Goal: Task Accomplishment & Management: Use online tool/utility

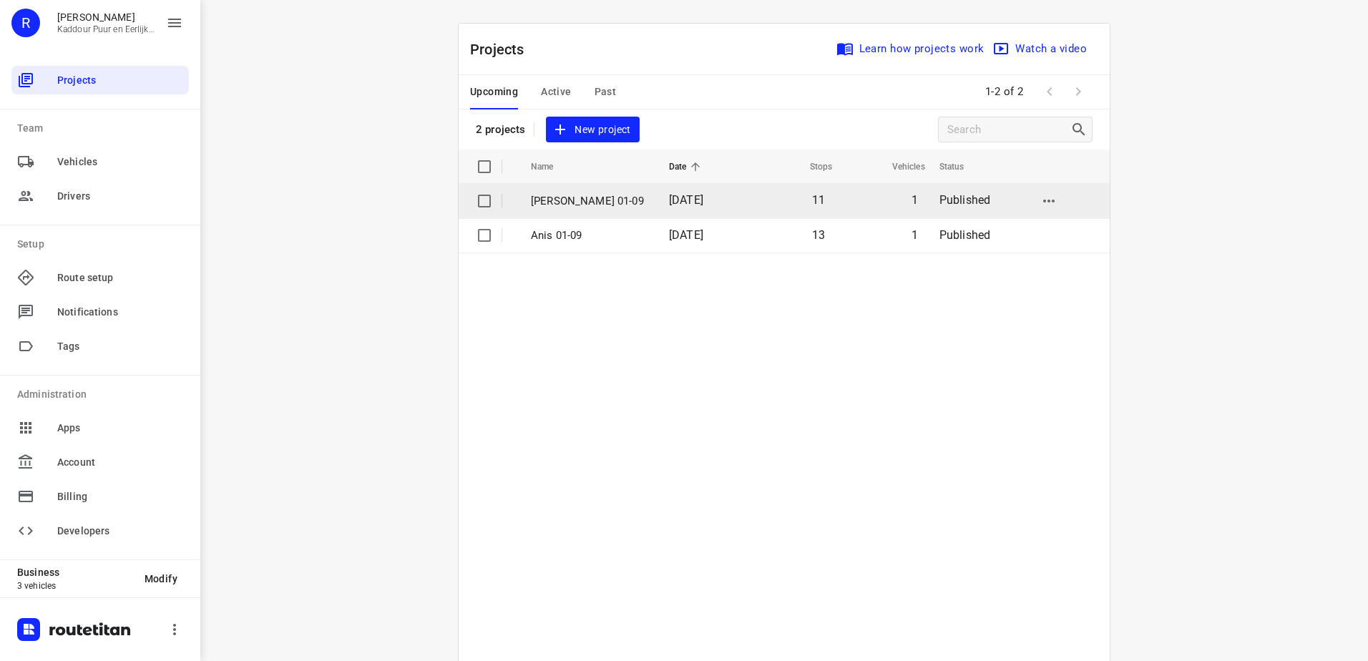
click at [613, 208] on p "[PERSON_NAME] 01-09" at bounding box center [589, 201] width 117 height 16
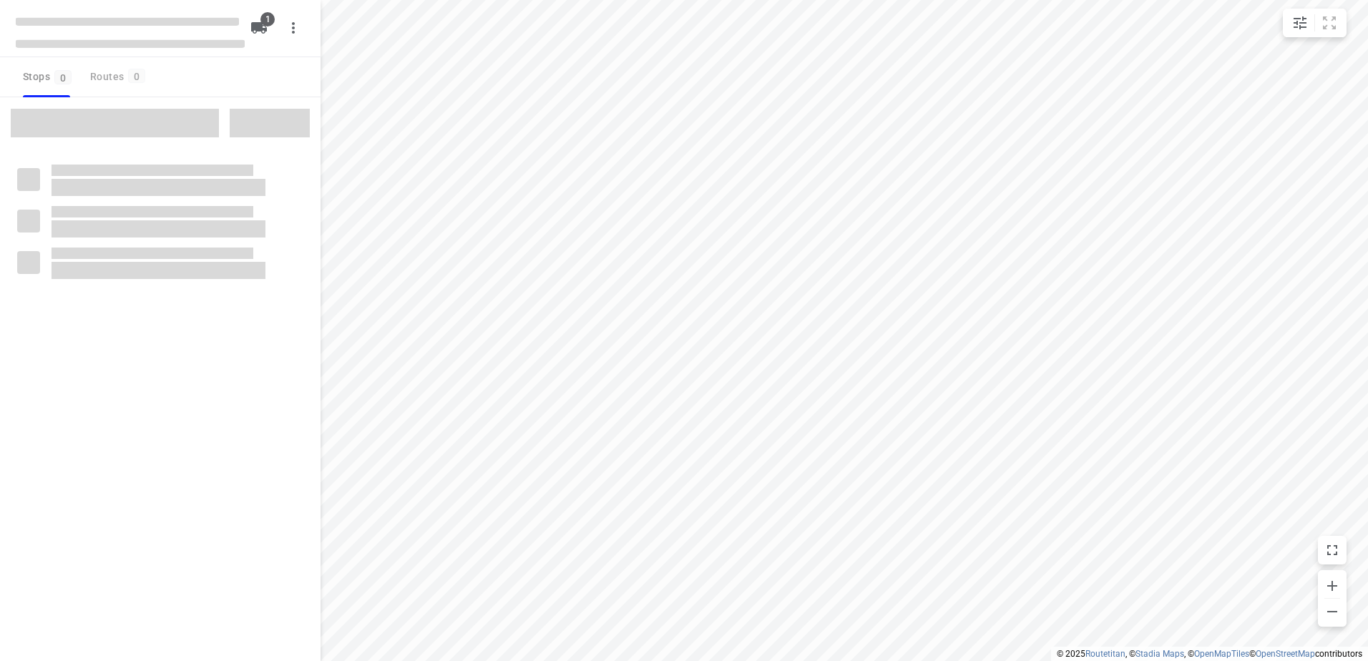
type input "distance"
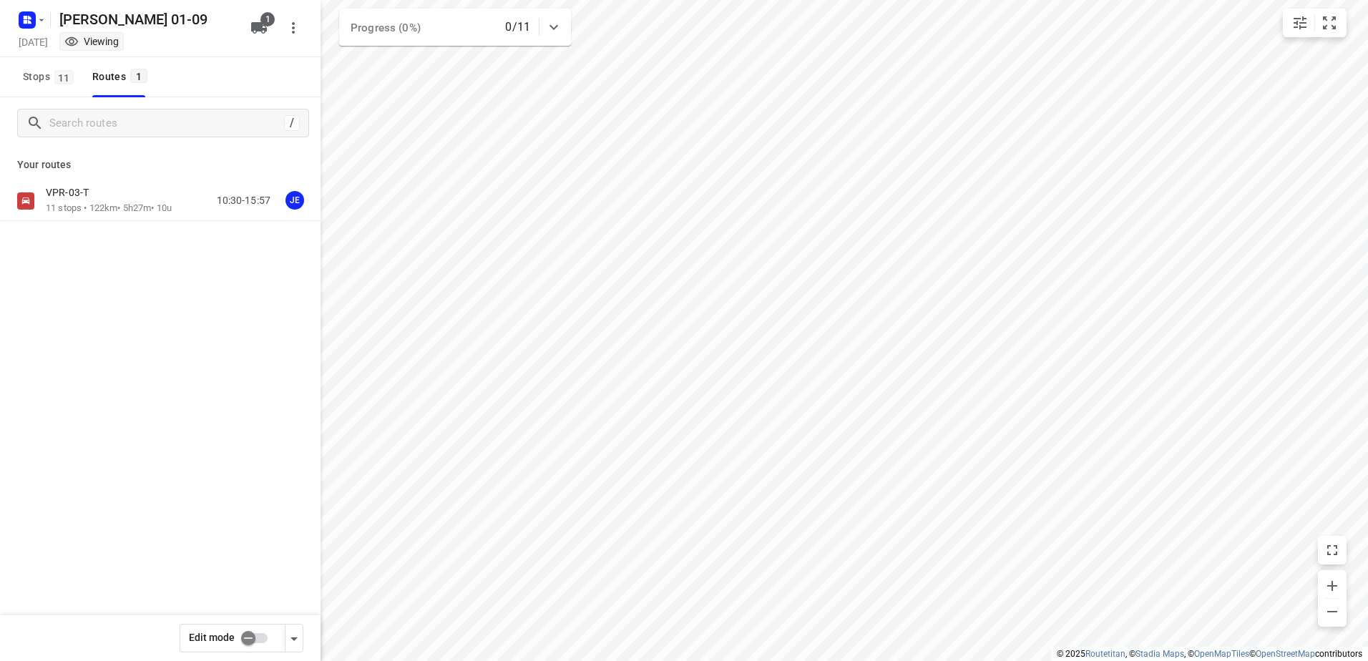
click at [247, 636] on input "checkbox" at bounding box center [249, 638] width 82 height 27
checkbox input "true"
click at [128, 201] on div "VPR-03-T" at bounding box center [109, 194] width 126 height 16
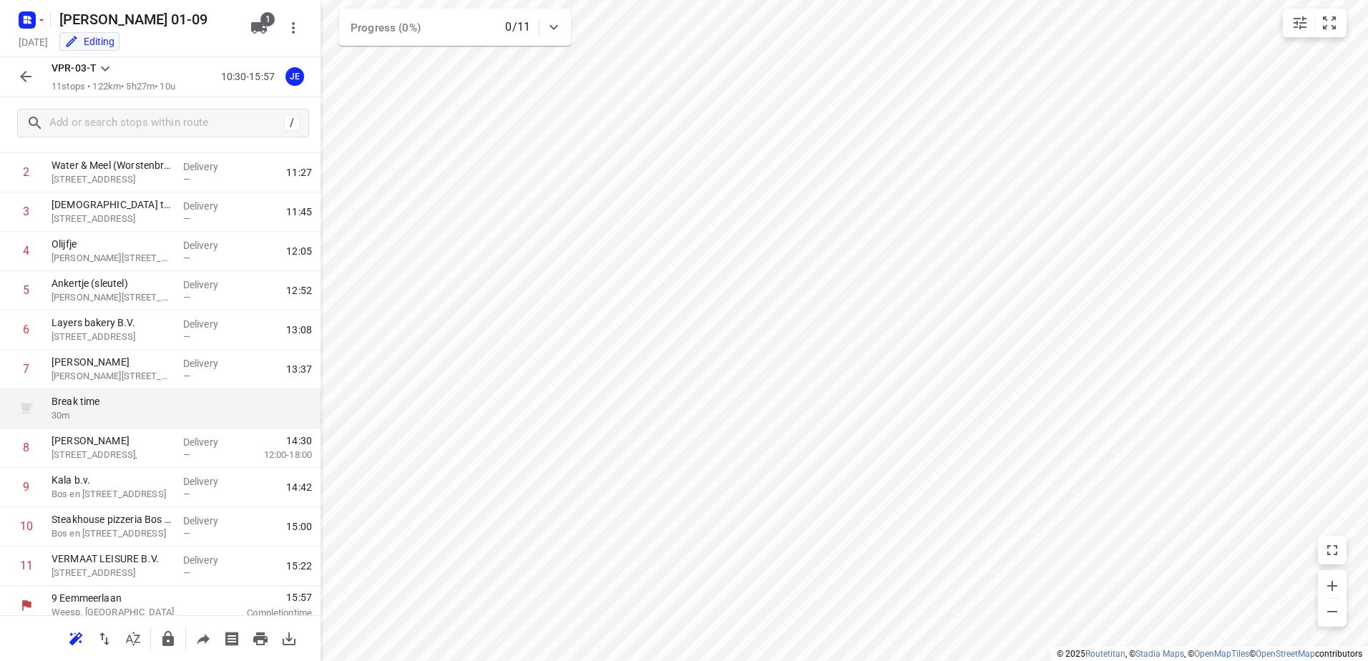
scroll to position [117, 0]
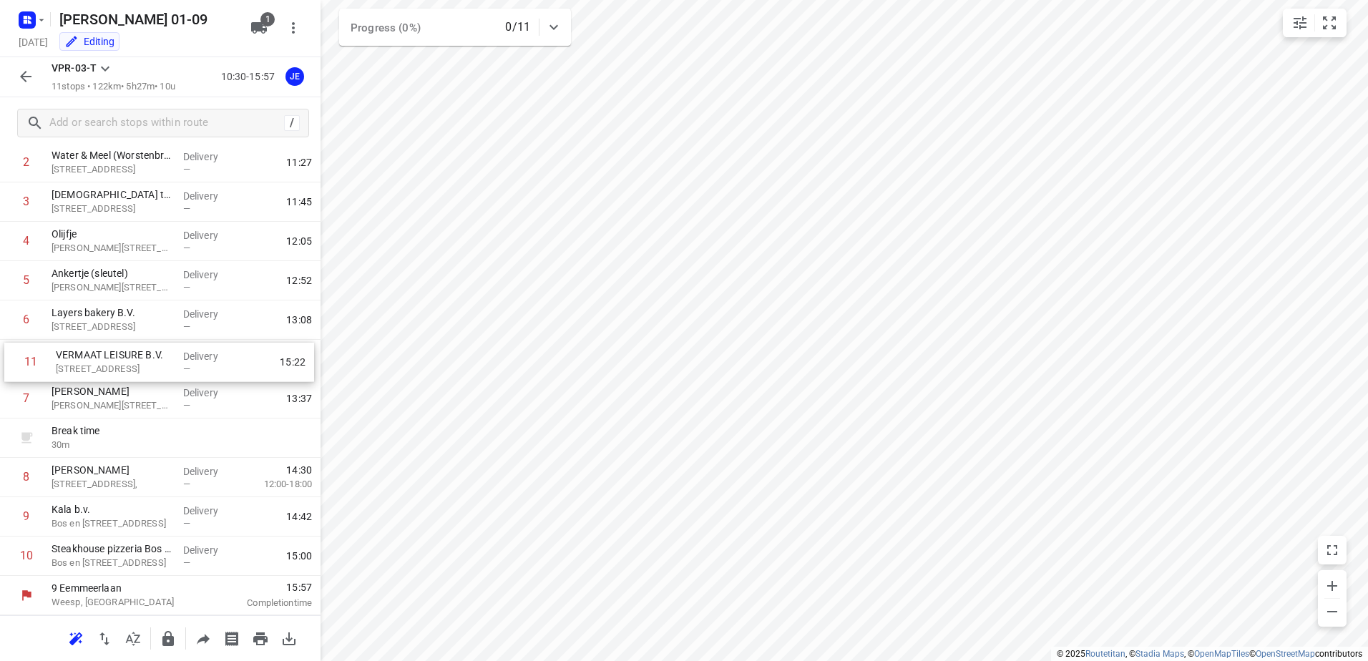
drag, startPoint x: 137, startPoint y: 554, endPoint x: 143, endPoint y: 347, distance: 206.9
click at [143, 347] on div "1 Kaddour Utrecht [STREET_ADDRESS] Delivery — 11:06 2 Water & Meel (Worstenbroo…" at bounding box center [160, 340] width 321 height 472
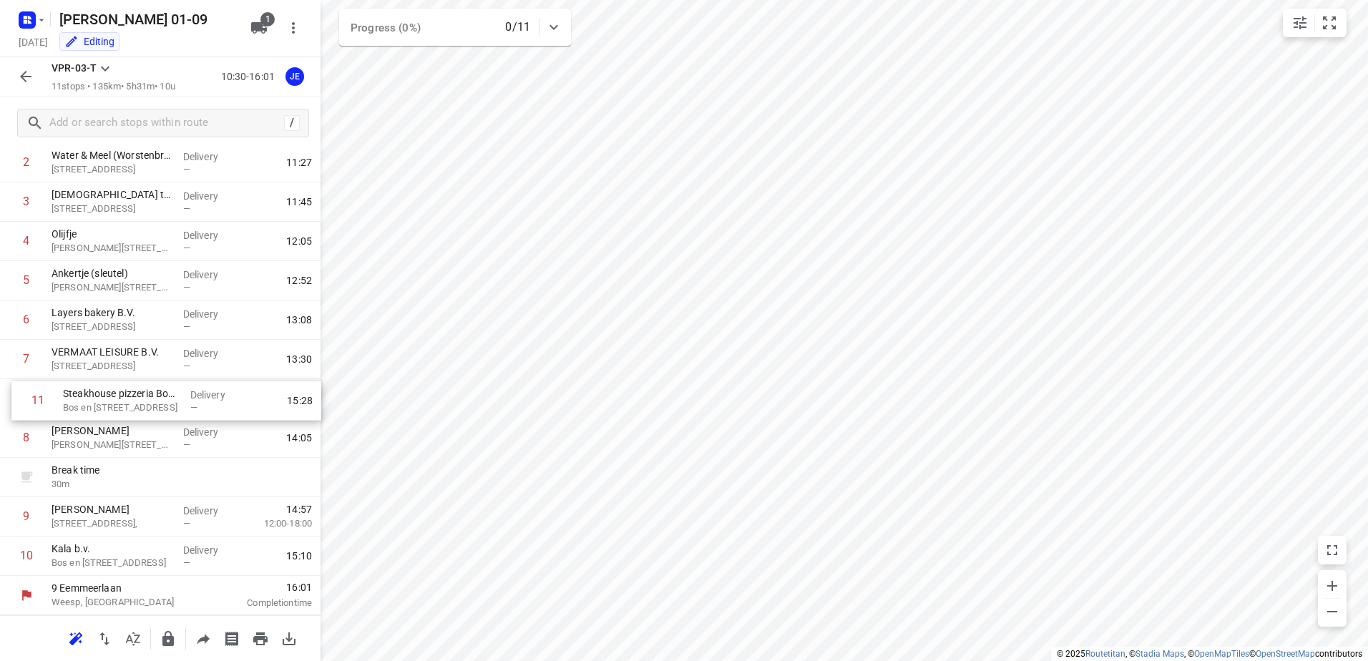
drag, startPoint x: 127, startPoint y: 555, endPoint x: 139, endPoint y: 391, distance: 163.6
click at [139, 391] on div "1 Kaddour Utrecht [STREET_ADDRESS] Delivery — 11:06 2 Water & Meel (Worstenbroo…" at bounding box center [160, 340] width 321 height 472
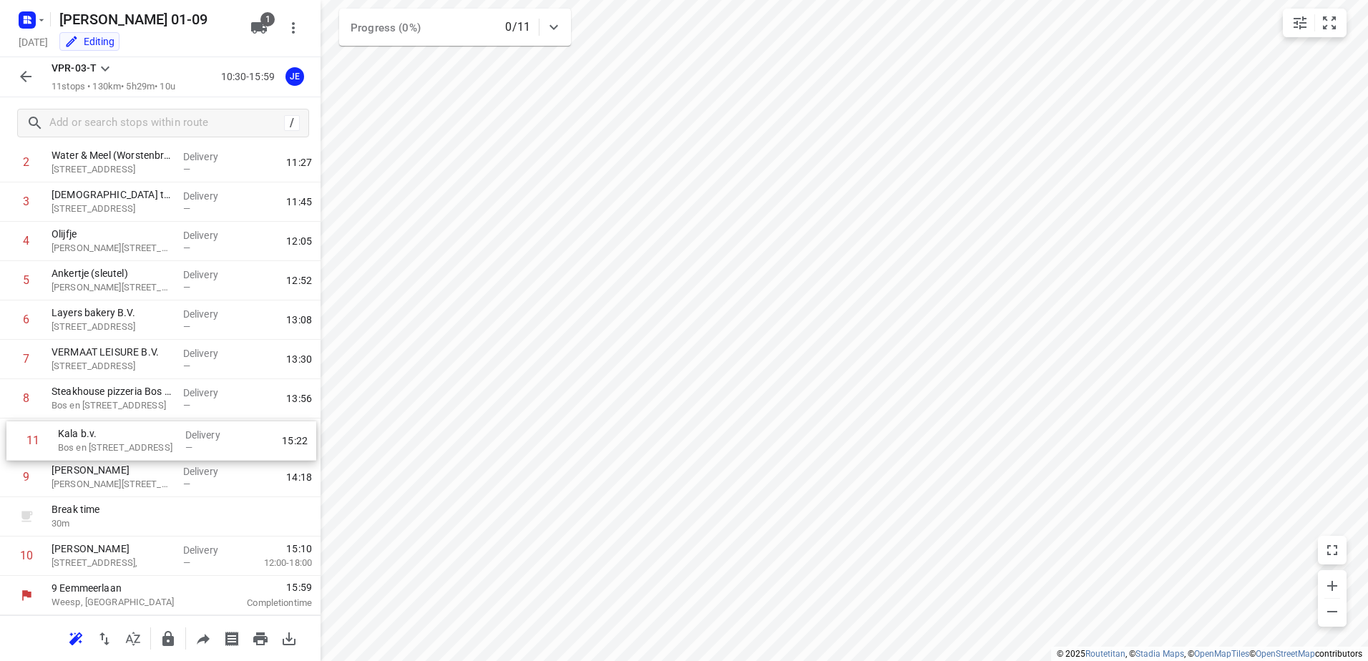
drag, startPoint x: 132, startPoint y: 552, endPoint x: 139, endPoint y: 430, distance: 121.8
click at [139, 430] on div "1 Kaddour Utrecht [STREET_ADDRESS] Delivery — 11:06 2 Water & Meel (Worstenbroo…" at bounding box center [160, 340] width 321 height 472
drag, startPoint x: 135, startPoint y: 519, endPoint x: 147, endPoint y: 464, distance: 56.4
click at [147, 464] on div "1 Kaddour Utrecht [STREET_ADDRESS] Delivery — 11:06 2 Water & Meel (Worstenbroo…" at bounding box center [160, 340] width 321 height 472
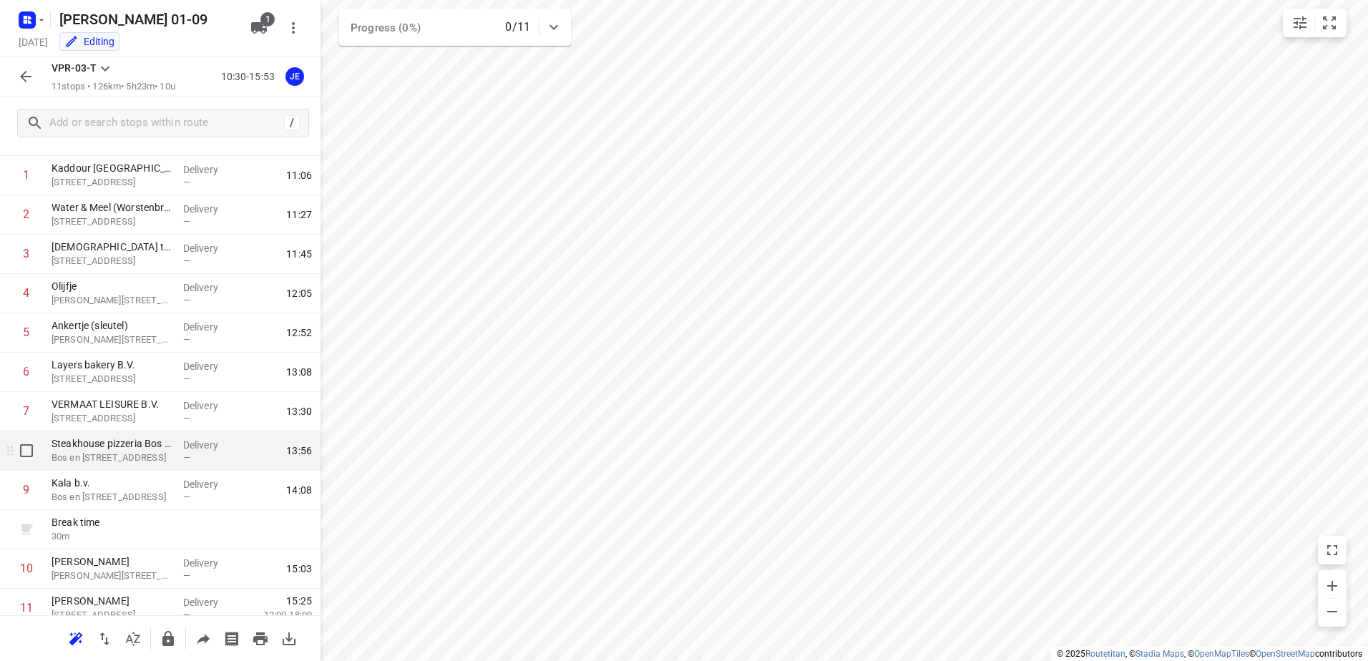
scroll to position [0, 0]
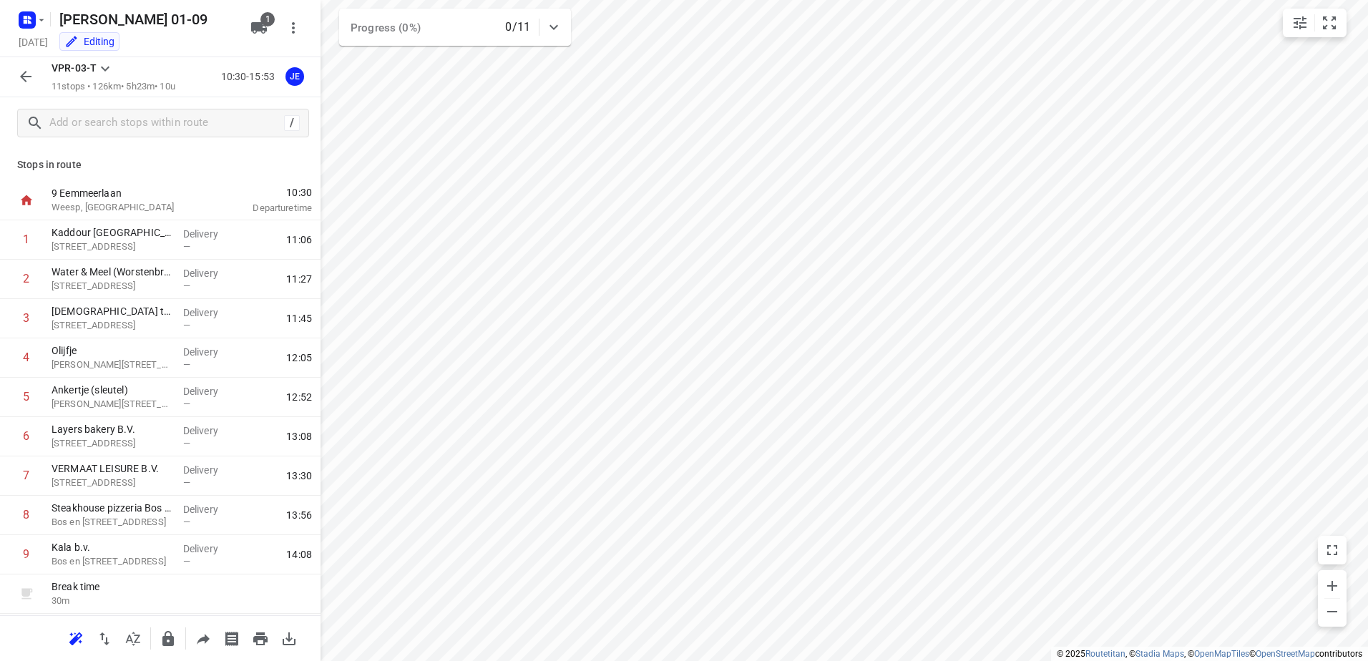
click at [142, 106] on div "/" at bounding box center [160, 123] width 321 height 52
click at [144, 118] on input "text" at bounding box center [164, 123] width 229 height 22
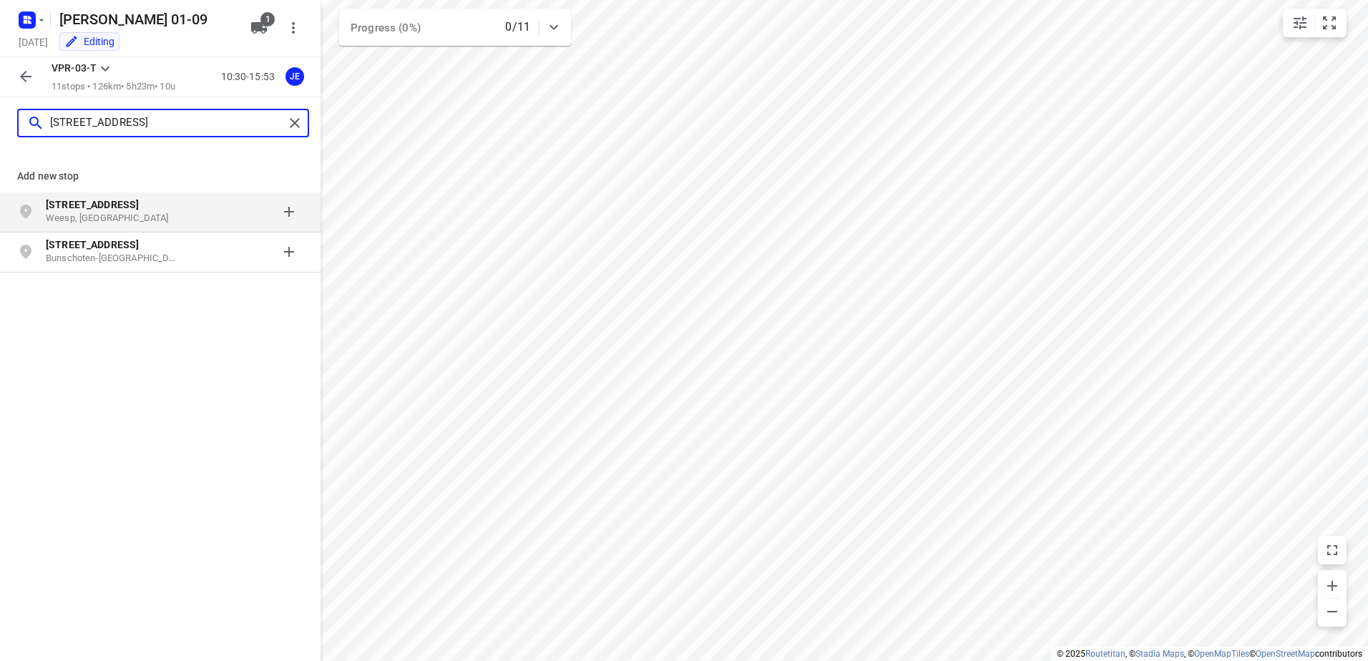
type input "[STREET_ADDRESS]"
click at [145, 213] on p "Weesp, [GEOGRAPHIC_DATA]" at bounding box center [112, 219] width 132 height 14
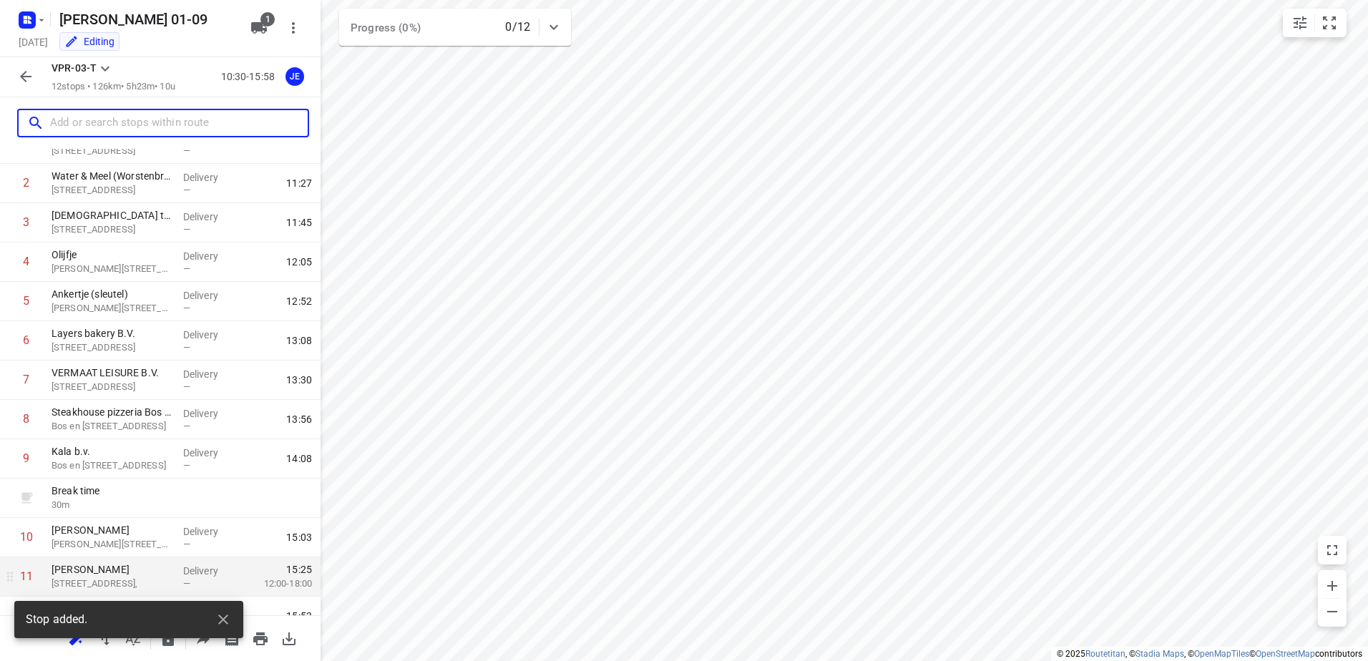
scroll to position [156, 0]
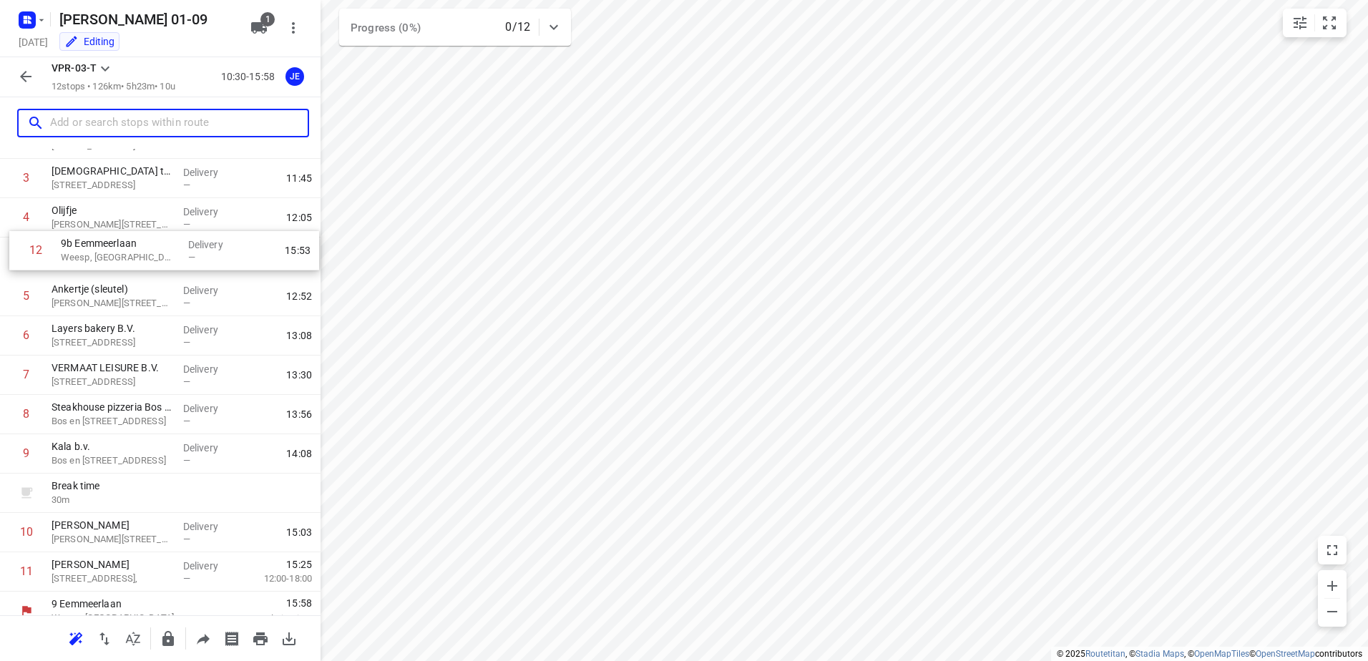
drag, startPoint x: 115, startPoint y: 570, endPoint x: 125, endPoint y: 260, distance: 310.1
click at [125, 260] on div "1 Kaddour Utrecht [STREET_ADDRESS] Delivery — 11:06 2 Water & Meel (Worstenbroo…" at bounding box center [160, 336] width 321 height 512
click at [125, 260] on p "Weesp, [GEOGRAPHIC_DATA]" at bounding box center [112, 267] width 120 height 14
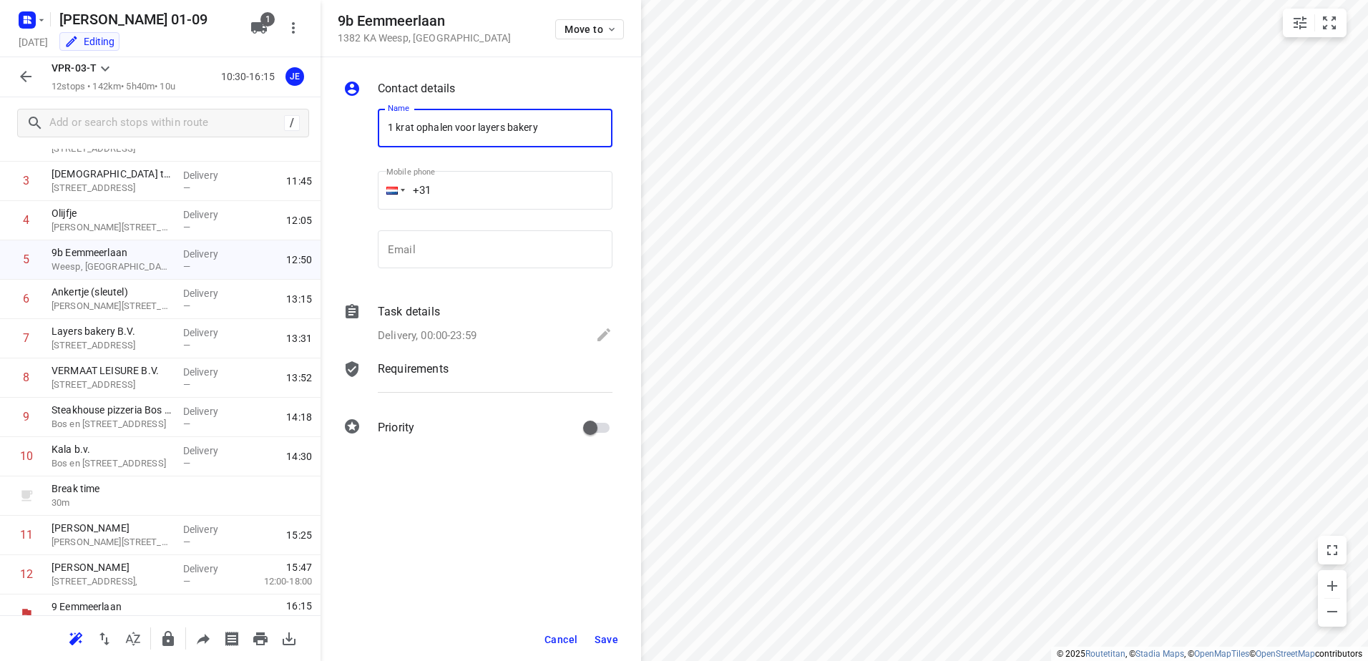
type input "1 krat ophalen voor layers bakery"
click at [454, 324] on div "Task details Delivery, 00:00-23:59" at bounding box center [495, 325] width 240 height 49
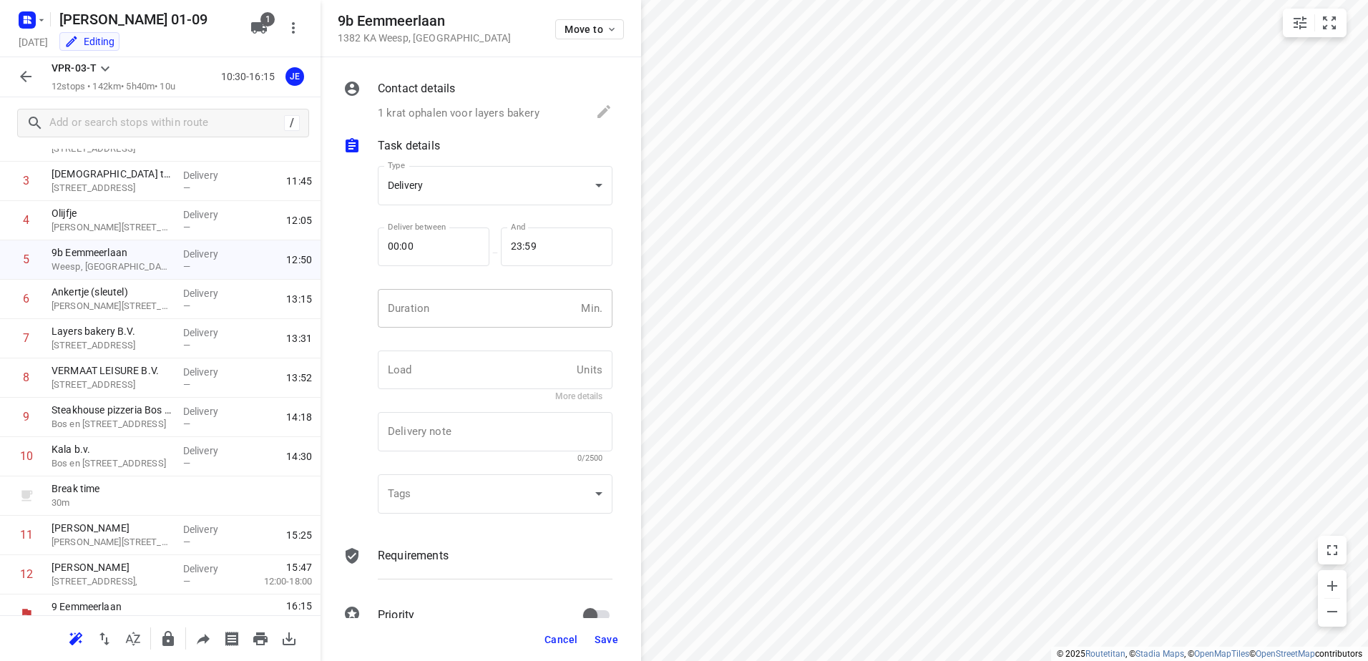
click at [456, 316] on input "number" at bounding box center [477, 308] width 198 height 39
type input "10"
click at [608, 639] on span "Save" at bounding box center [607, 639] width 24 height 11
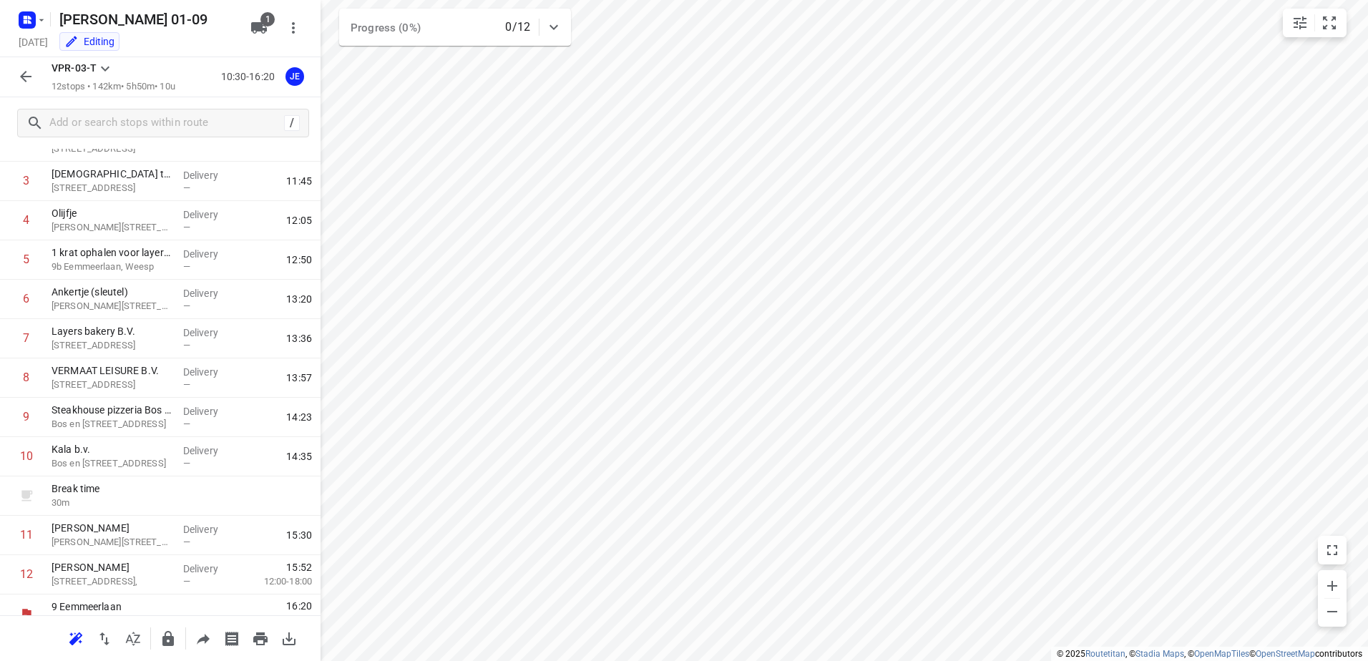
click at [23, 72] on icon "button" at bounding box center [25, 76] width 17 height 17
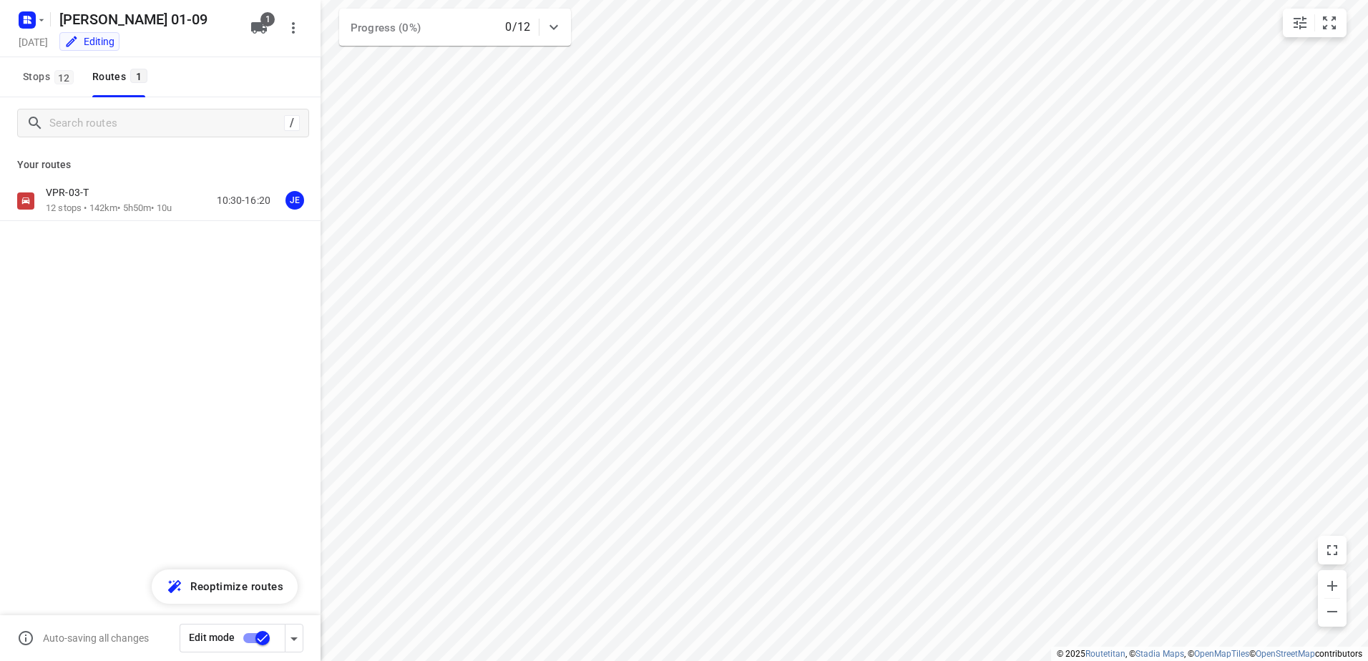
click at [264, 634] on input "checkbox" at bounding box center [263, 638] width 82 height 27
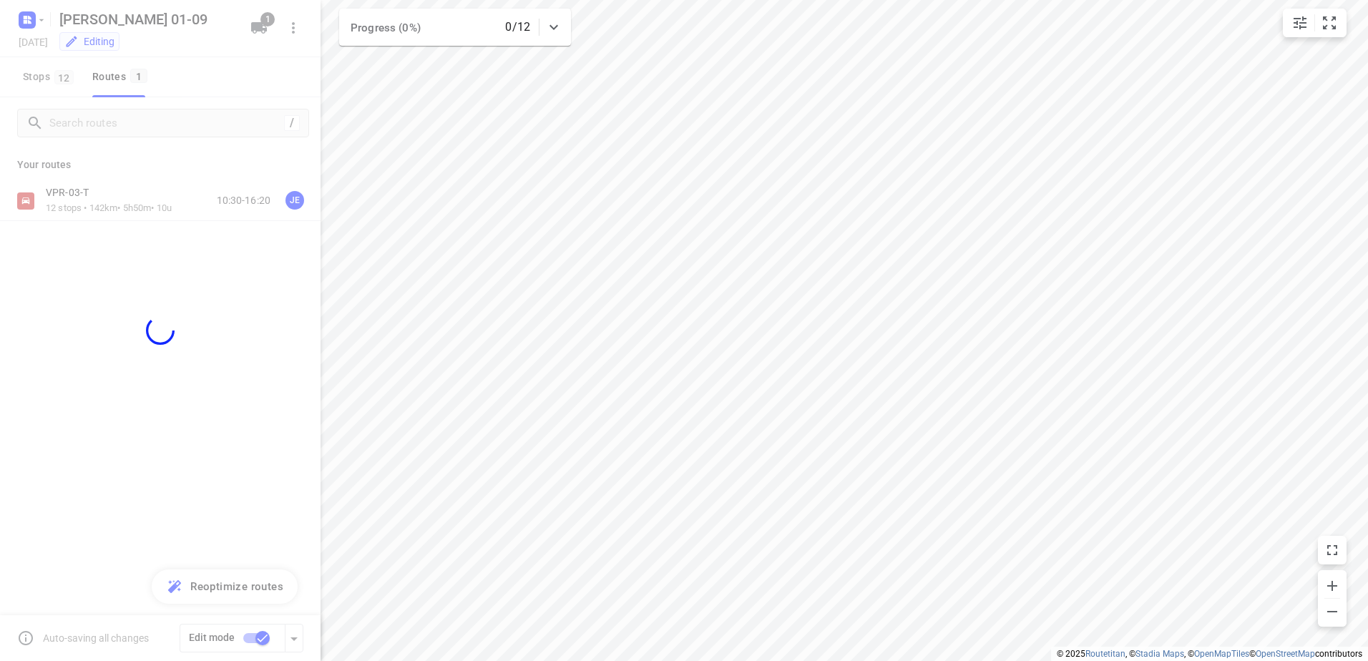
click at [196, 300] on div at bounding box center [160, 330] width 321 height 661
checkbox input "false"
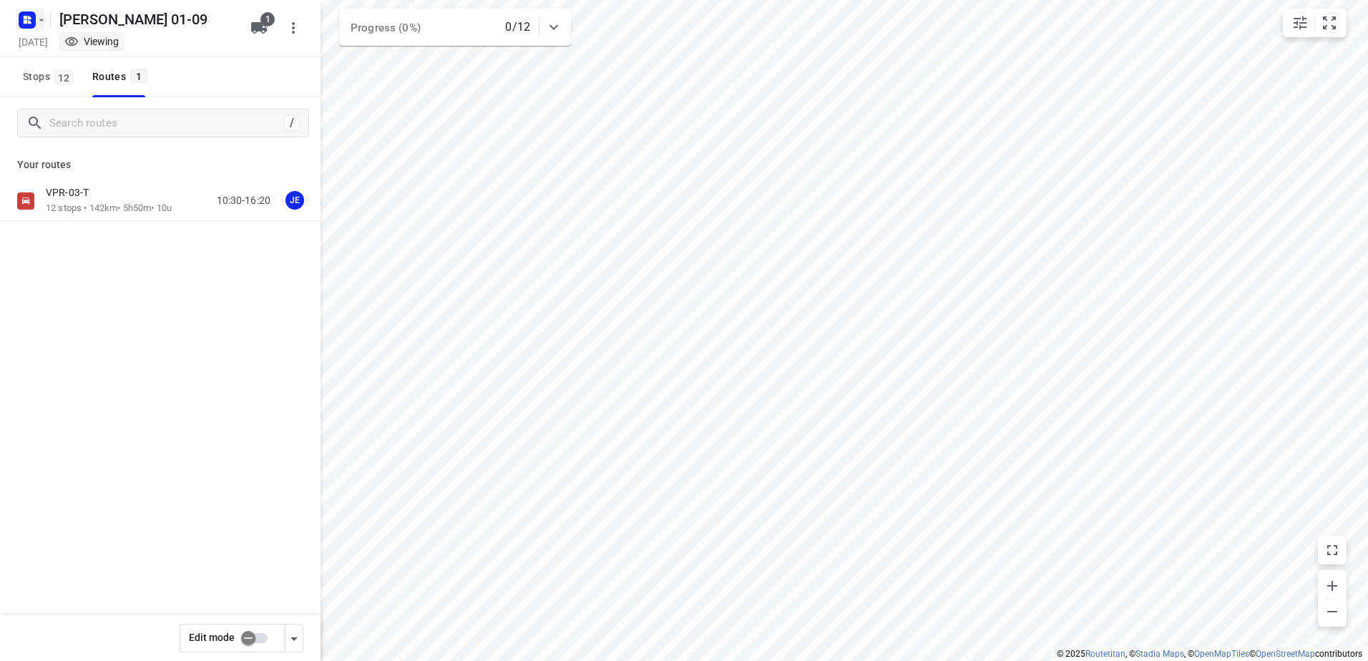
click at [36, 23] on icon "button" at bounding box center [41, 19] width 11 height 11
click at [89, 48] on p "Back to projects" at bounding box center [88, 50] width 80 height 16
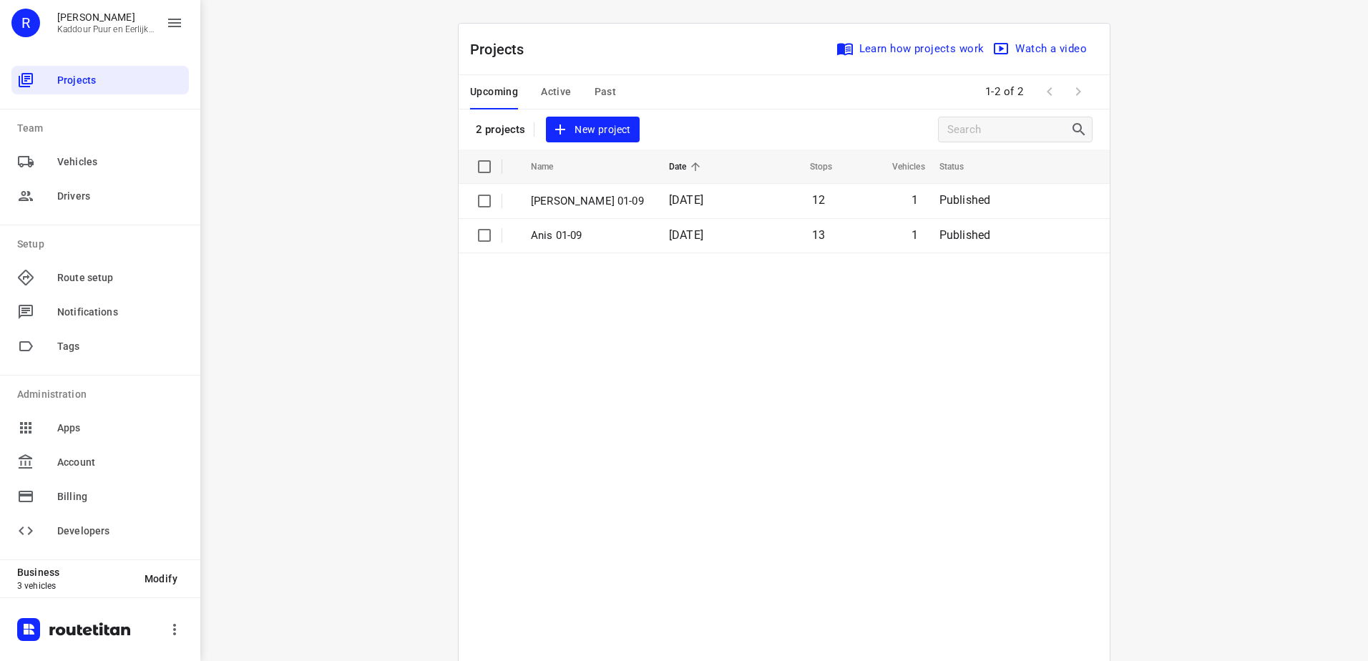
click at [379, 97] on div "i © 2025 Routetitan , © Stadia Maps , © OpenMapTiles © OpenStreetMap contributo…" at bounding box center [784, 330] width 1168 height 661
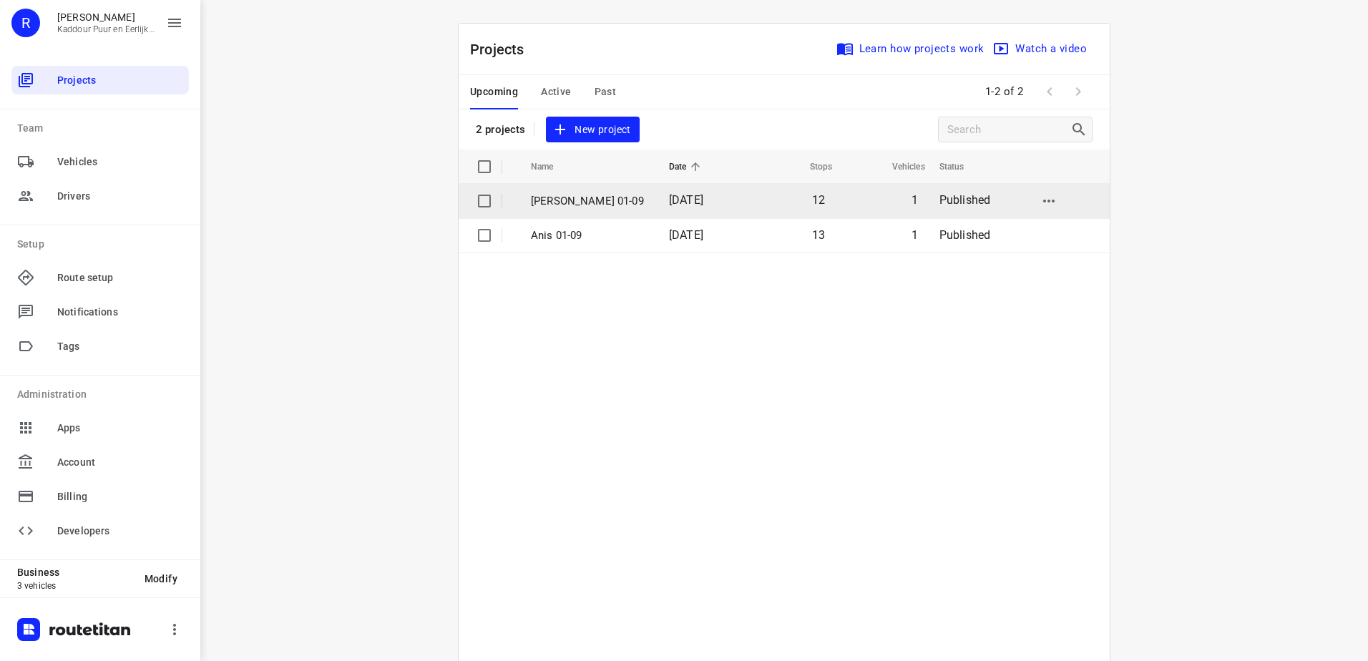
click at [598, 208] on p "[PERSON_NAME] 01-09" at bounding box center [589, 201] width 117 height 16
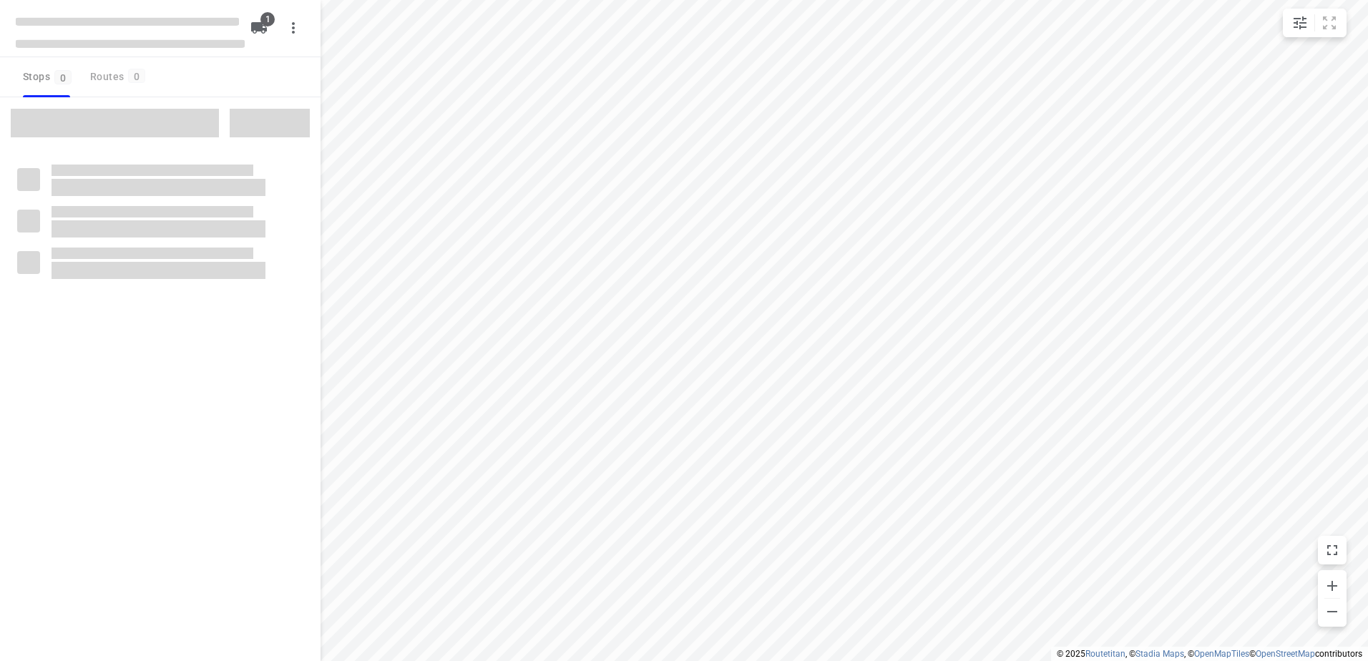
type input "distance"
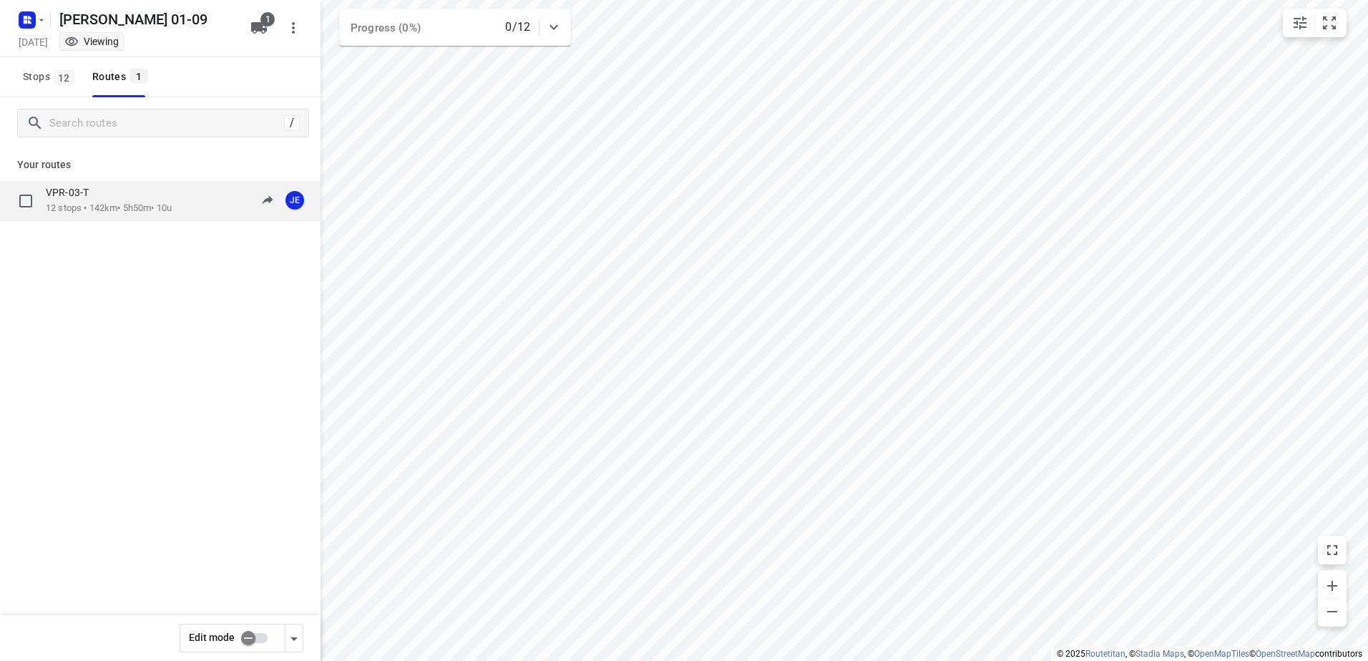
drag, startPoint x: 107, startPoint y: 185, endPoint x: 101, endPoint y: 198, distance: 13.4
click at [101, 198] on div "VPR-03-T 12 stops • 142km • 5h50m • 10u 10:30-16:20 JE" at bounding box center [160, 201] width 321 height 40
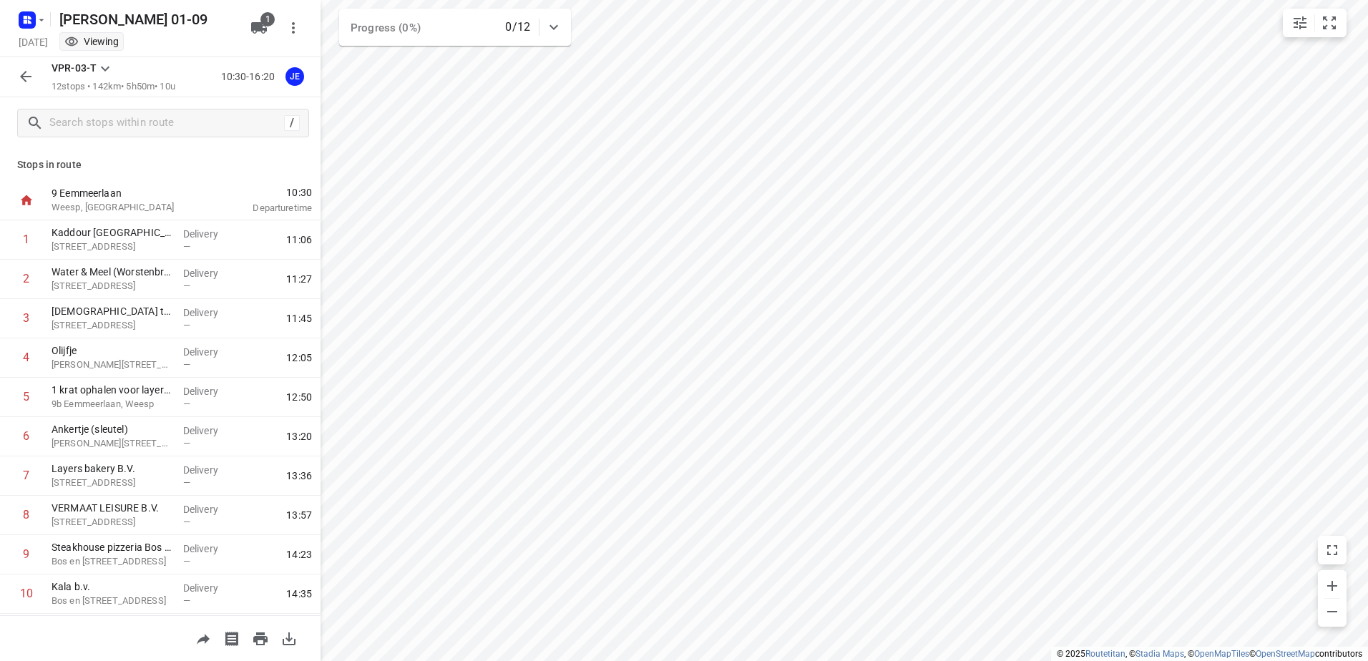
click at [101, 198] on p "9 Eemmeerlaan" at bounding box center [126, 193] width 149 height 14
click at [16, 21] on icon "button" at bounding box center [27, 20] width 23 height 23
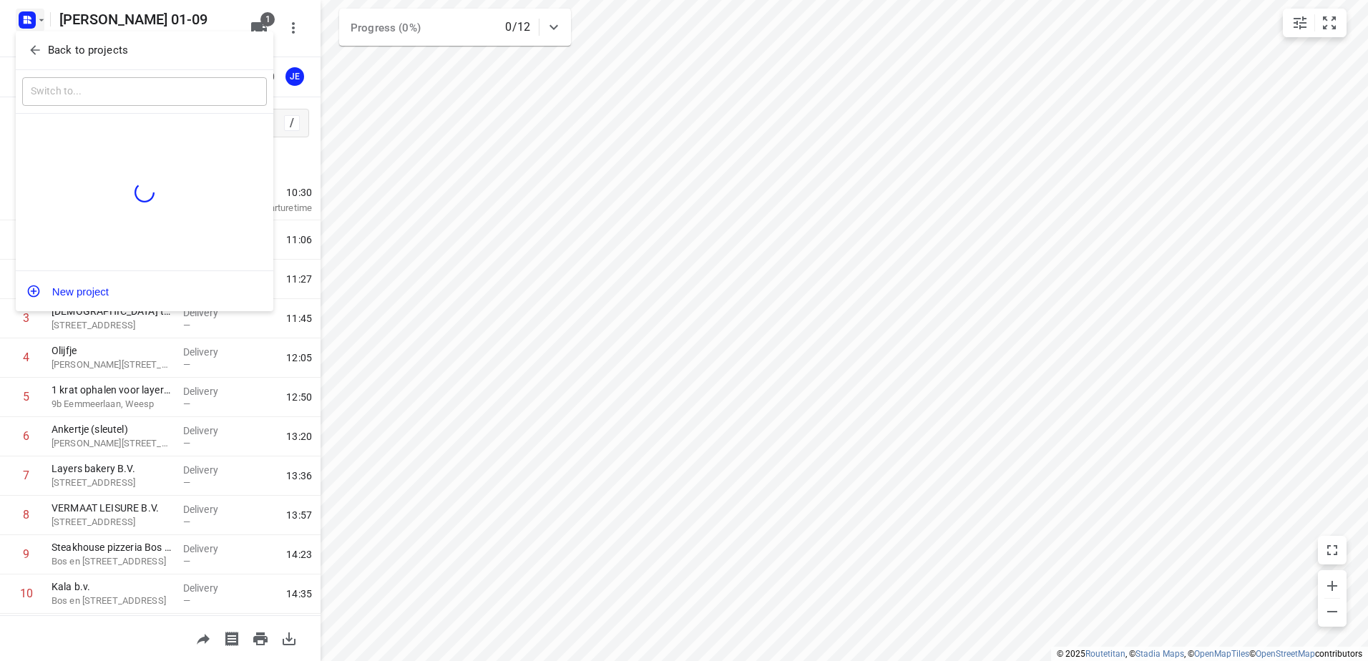
click at [80, 56] on p "Back to projects" at bounding box center [88, 50] width 80 height 16
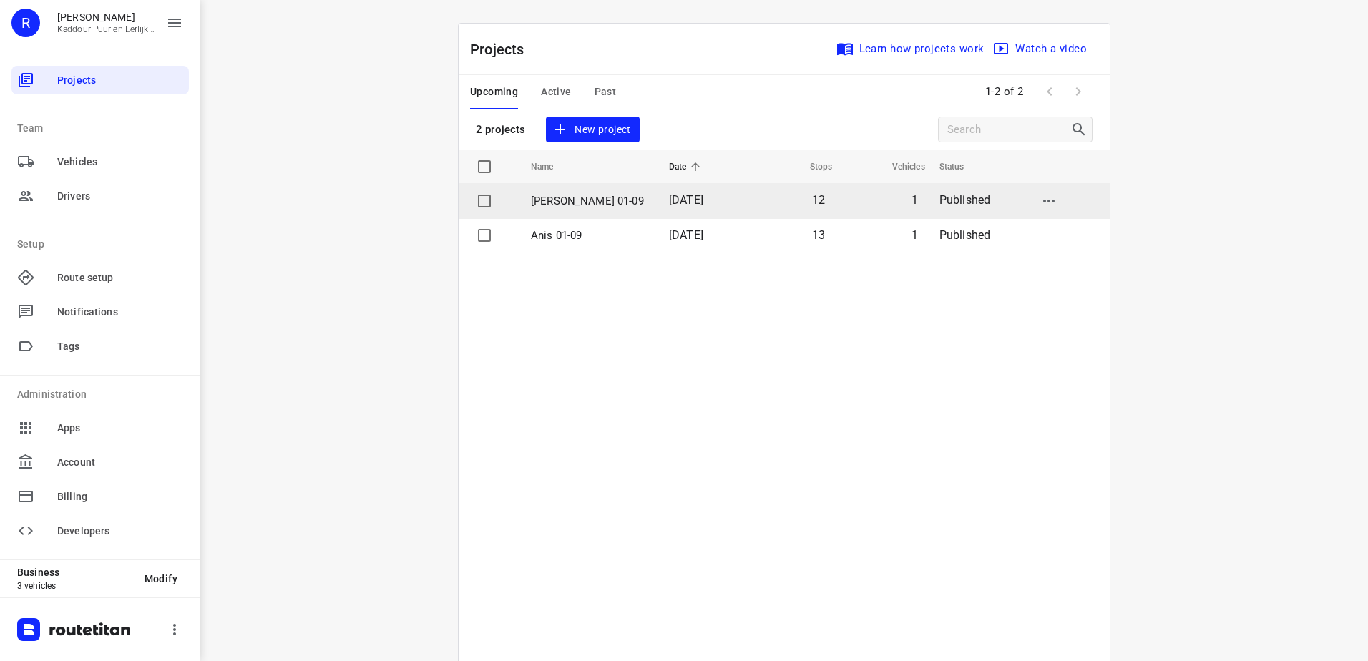
click at [579, 208] on p "[PERSON_NAME] 01-09" at bounding box center [589, 201] width 117 height 16
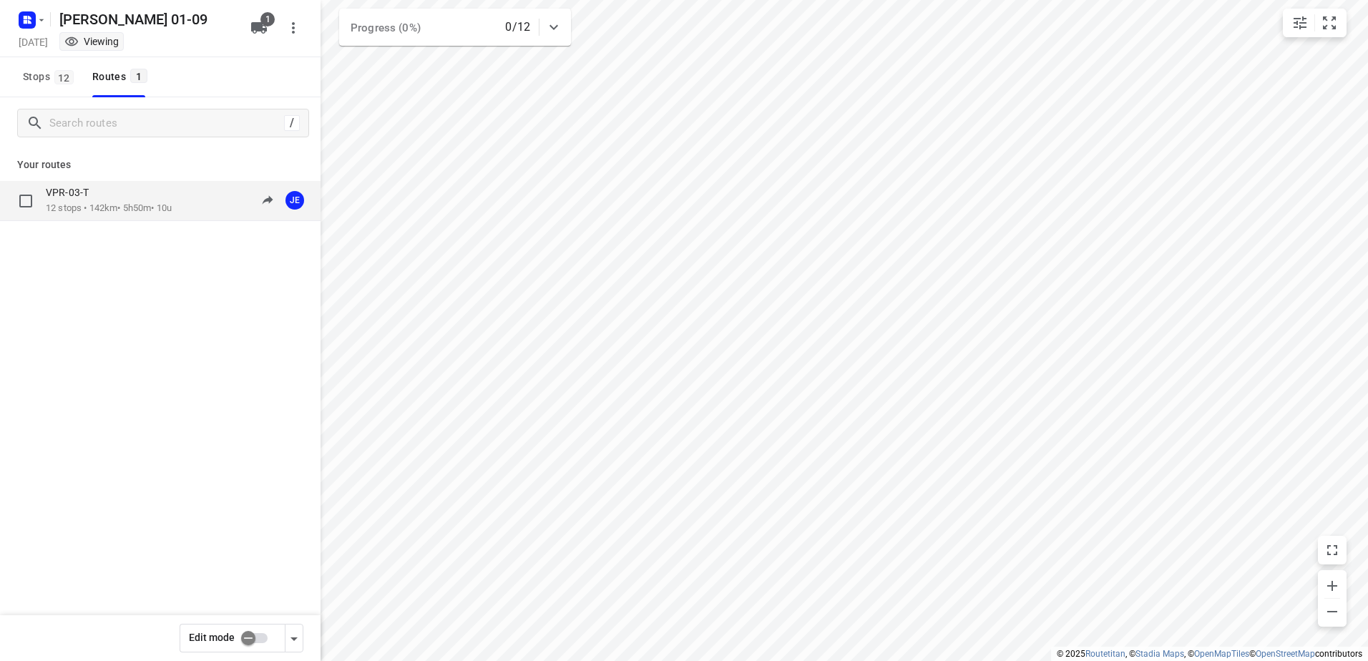
click at [122, 205] on p "12 stops • 142km • 5h50m • 10u" at bounding box center [109, 209] width 126 height 14
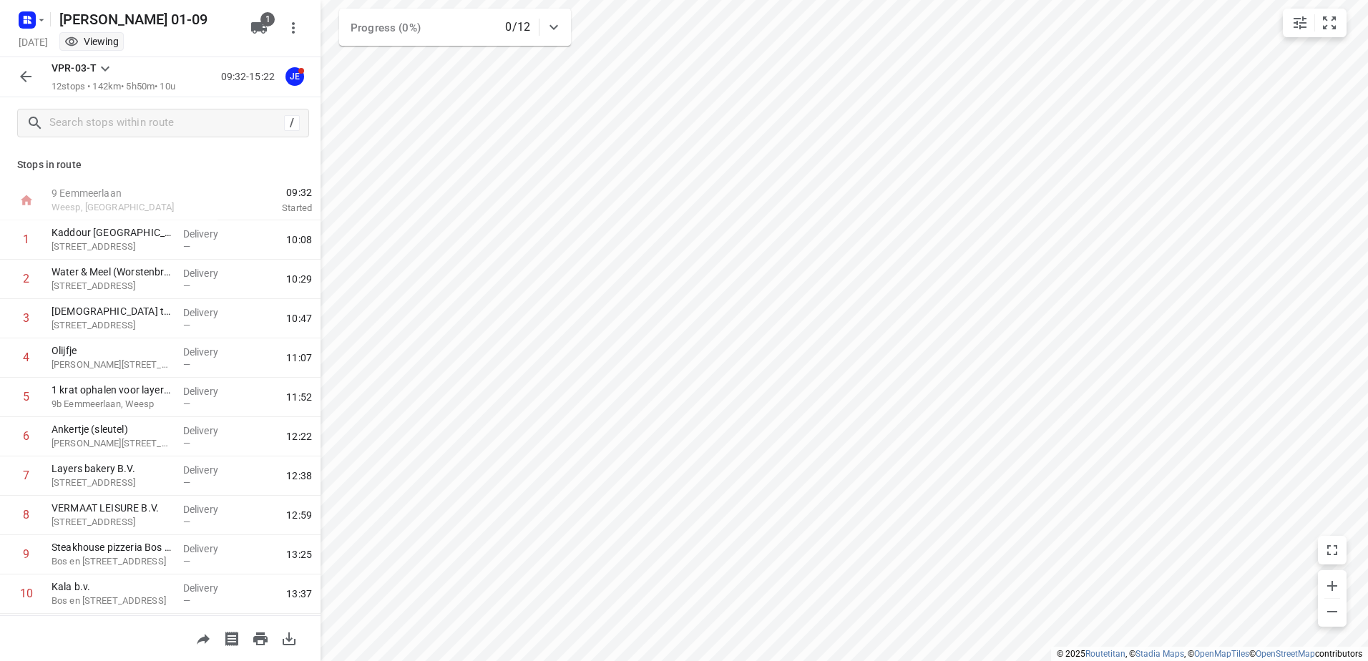
click at [24, 62] on button "button" at bounding box center [25, 76] width 29 height 29
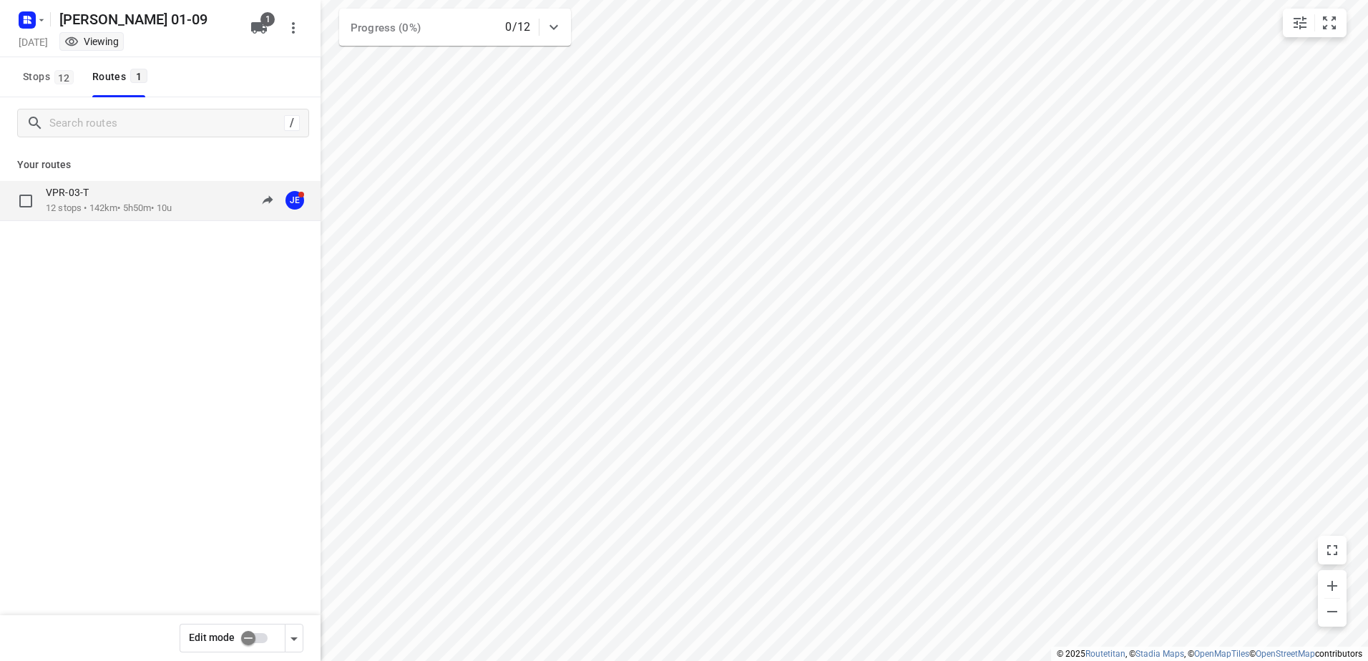
click at [104, 205] on p "12 stops • 142km • 5h50m • 10u" at bounding box center [109, 209] width 126 height 14
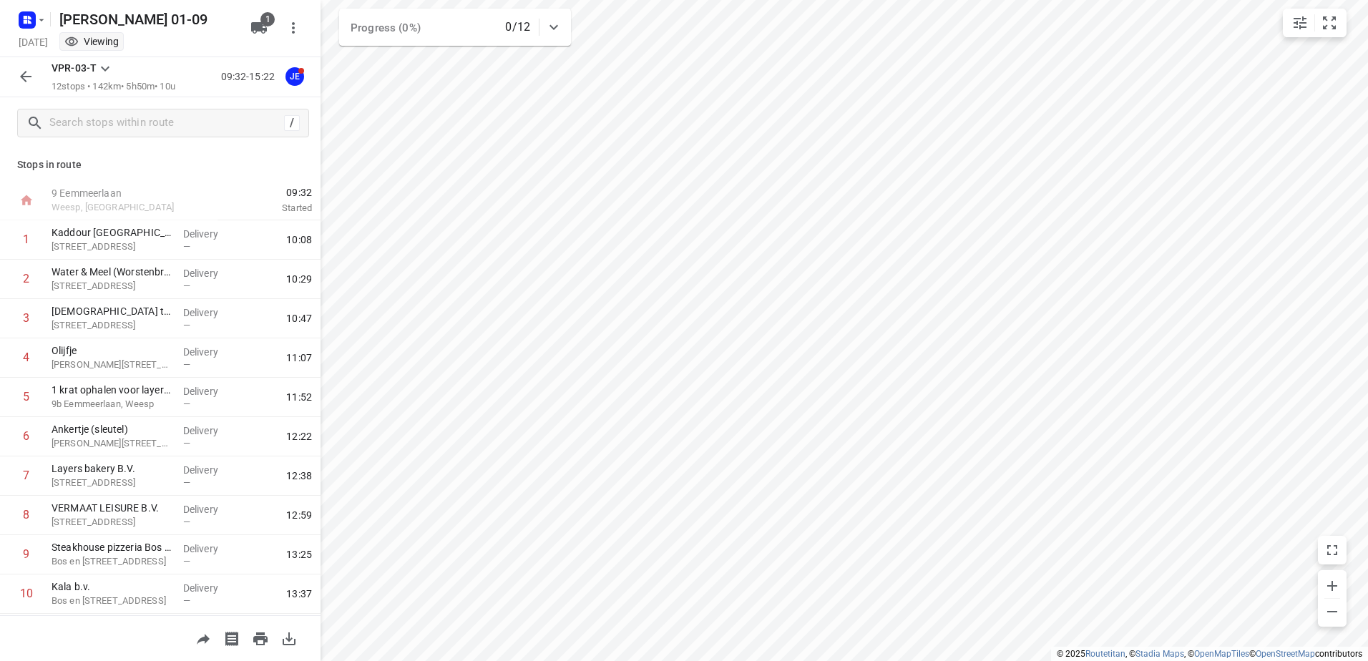
click at [11, 75] on button "button" at bounding box center [25, 76] width 29 height 29
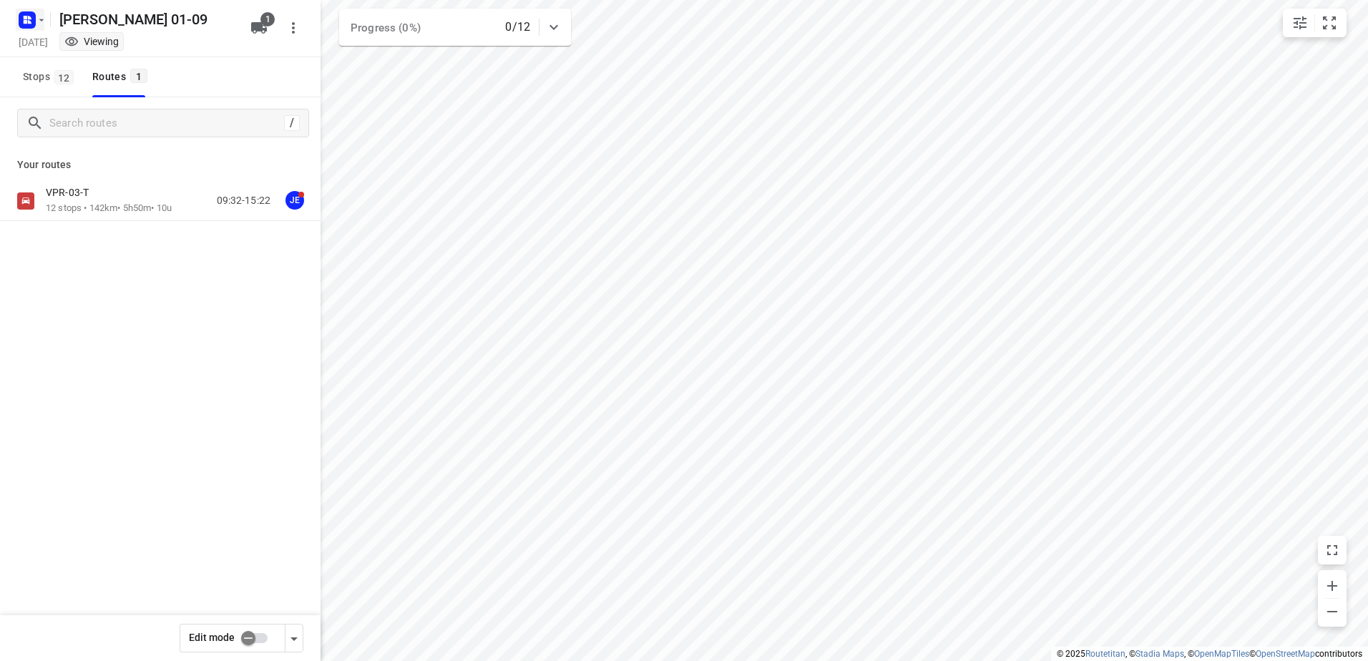
click at [27, 27] on rect "button" at bounding box center [27, 19] width 17 height 17
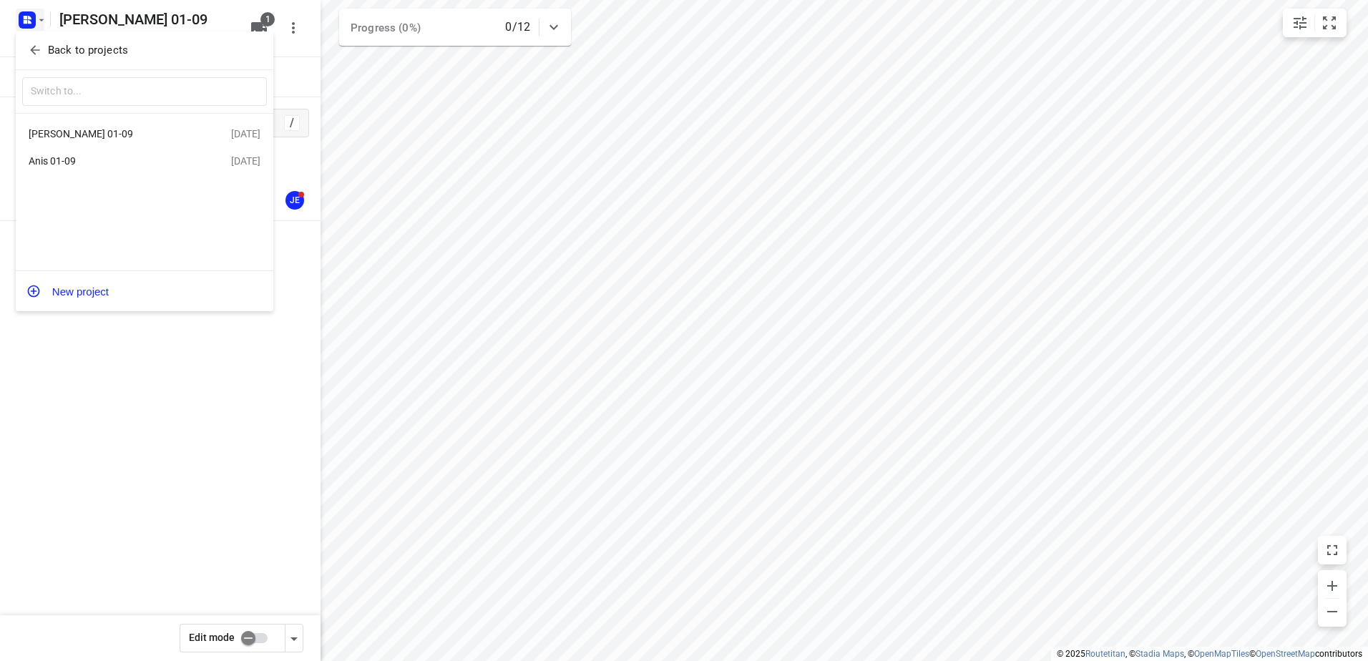
click at [114, 164] on div "Anis 01-09" at bounding box center [111, 160] width 165 height 11
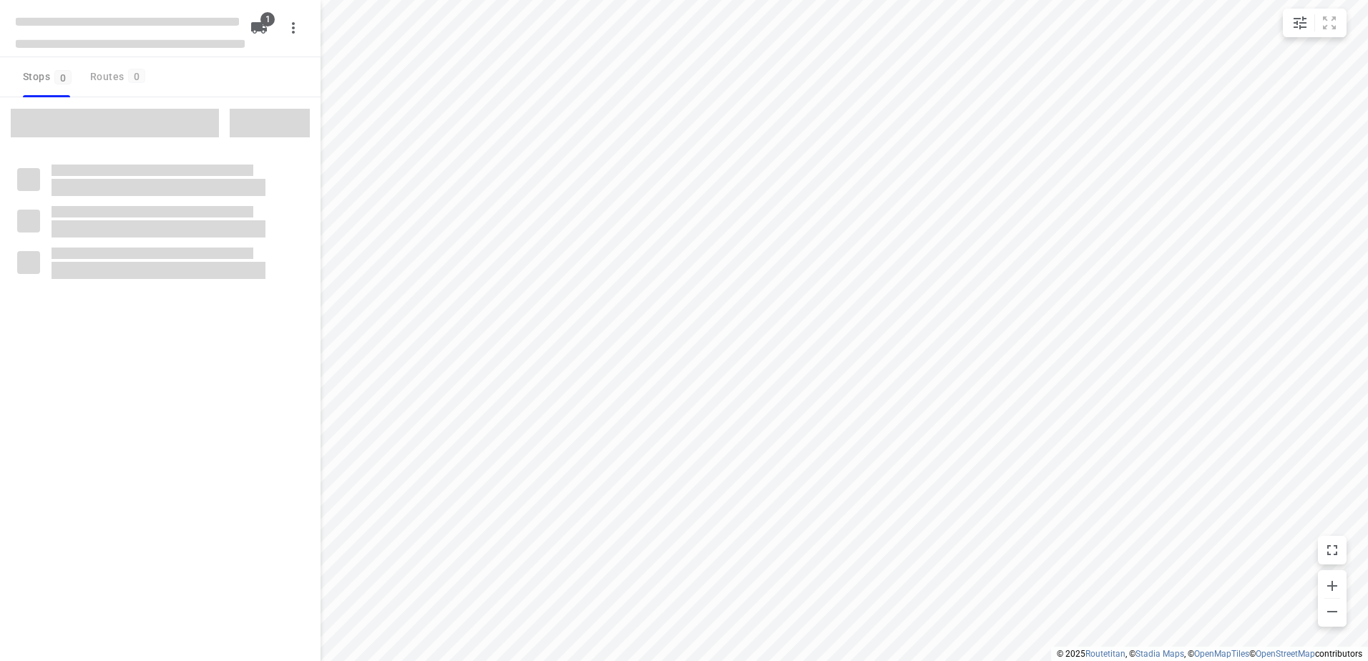
type input "distance"
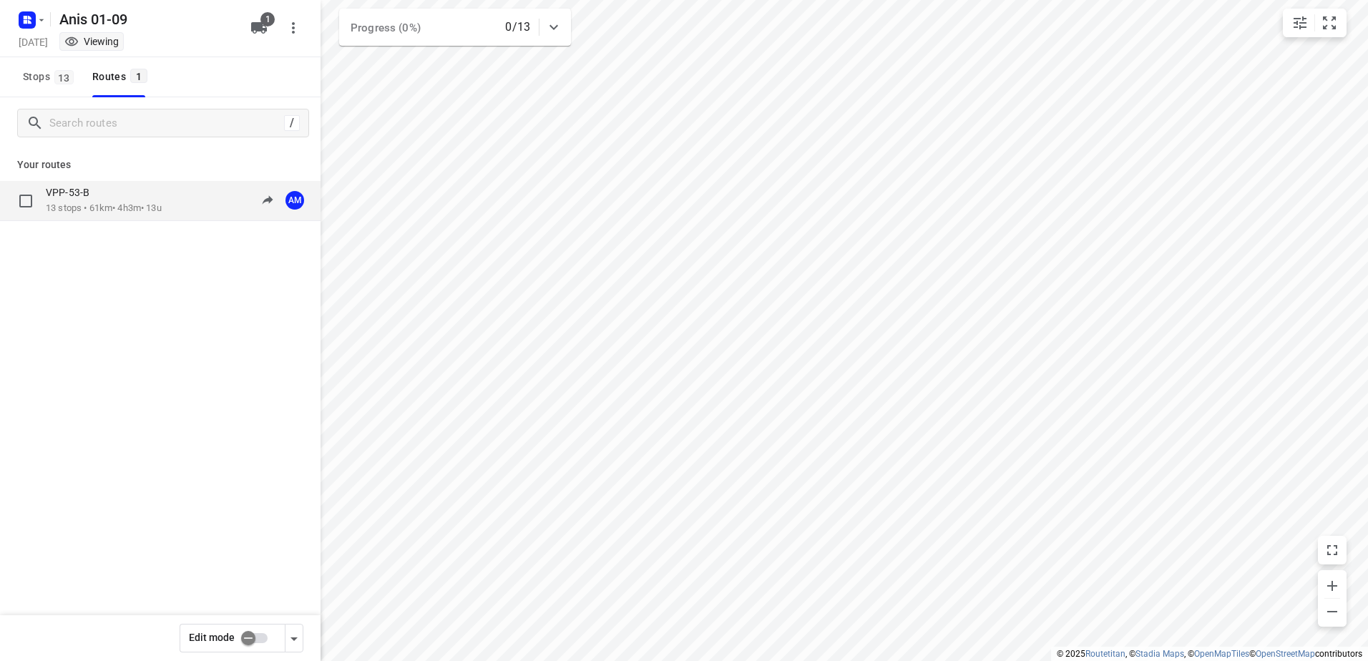
click at [101, 193] on div "VPP-53-B" at bounding box center [104, 194] width 116 height 16
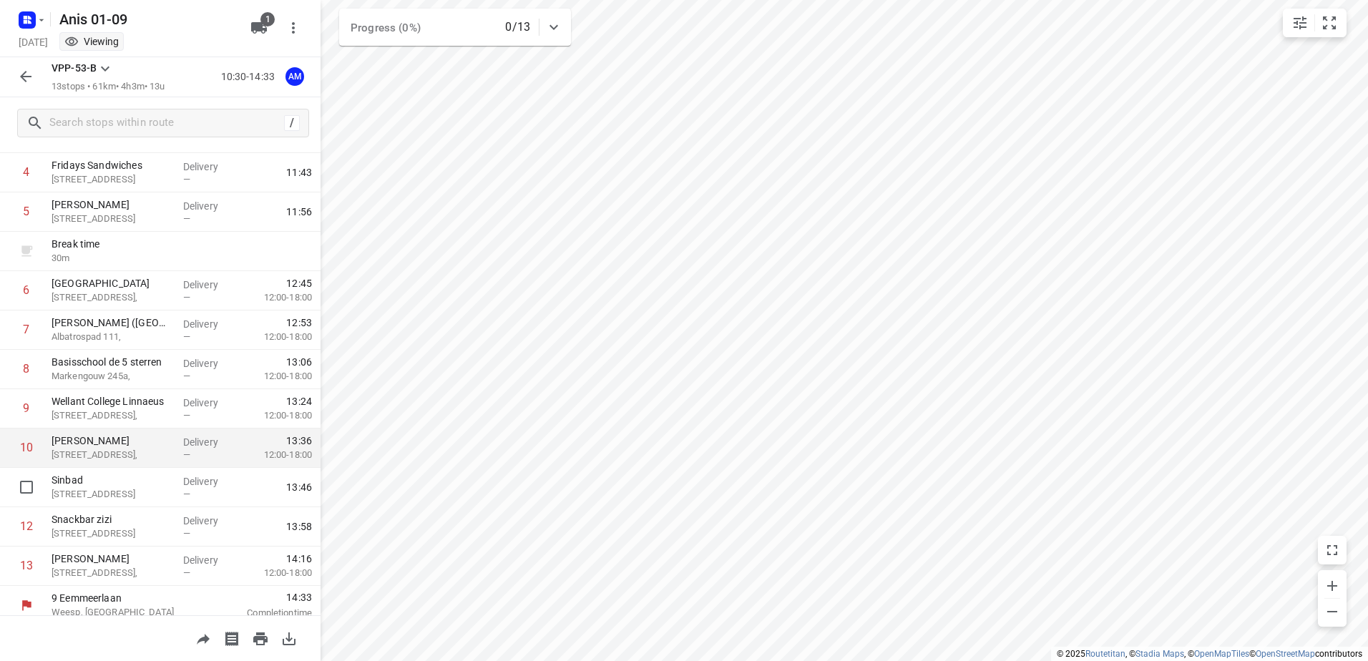
scroll to position [195, 0]
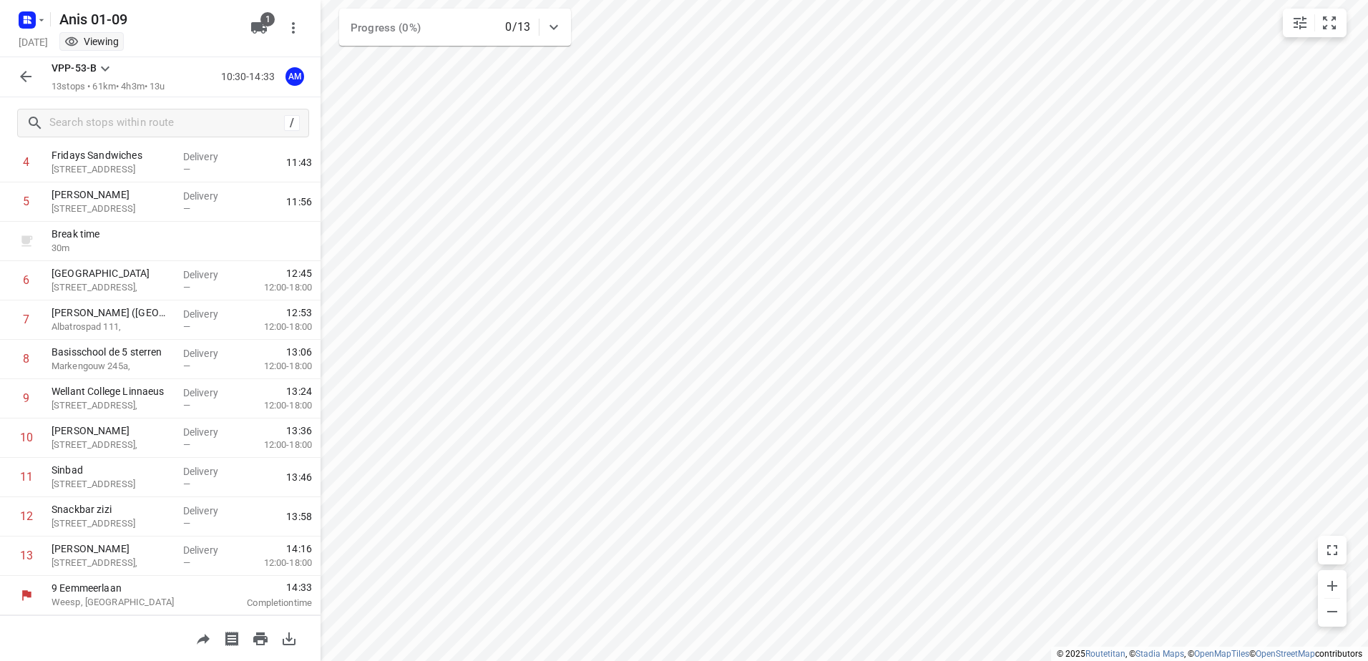
click at [12, 77] on button "button" at bounding box center [25, 76] width 29 height 29
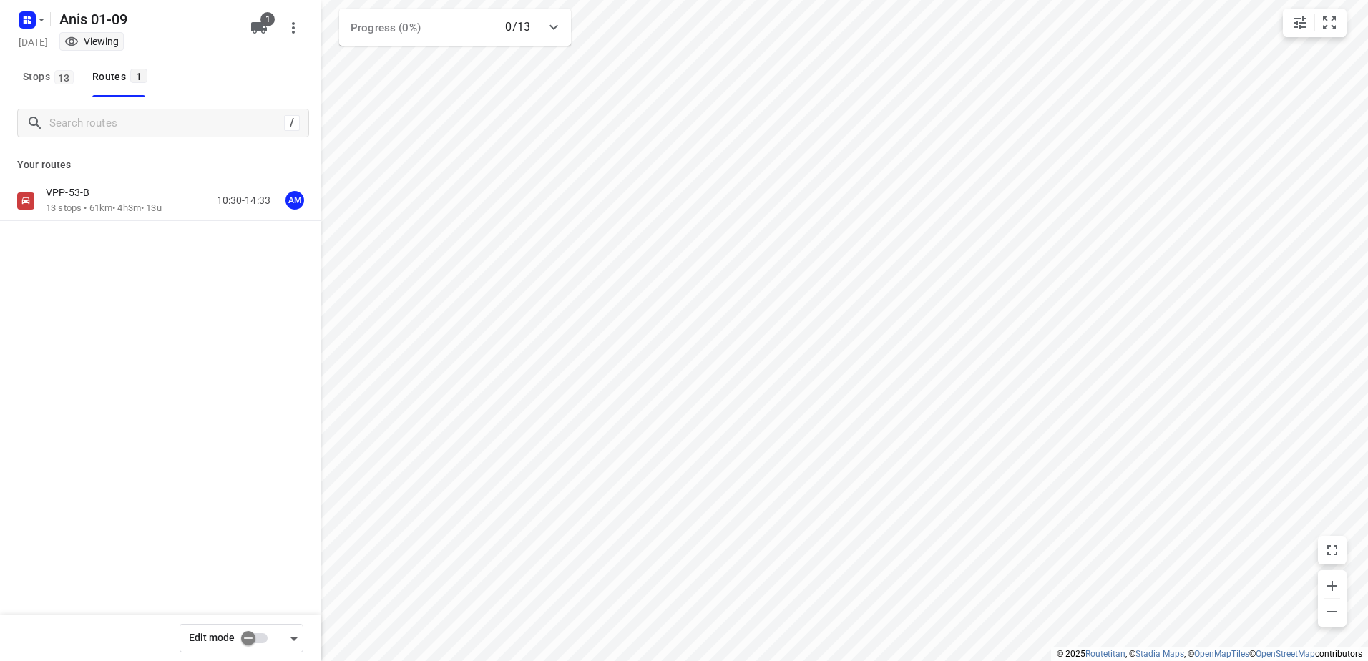
click at [47, 19] on div "Anis 01-09" at bounding box center [127, 18] width 229 height 26
click at [36, 18] on icon "button" at bounding box center [41, 19] width 11 height 11
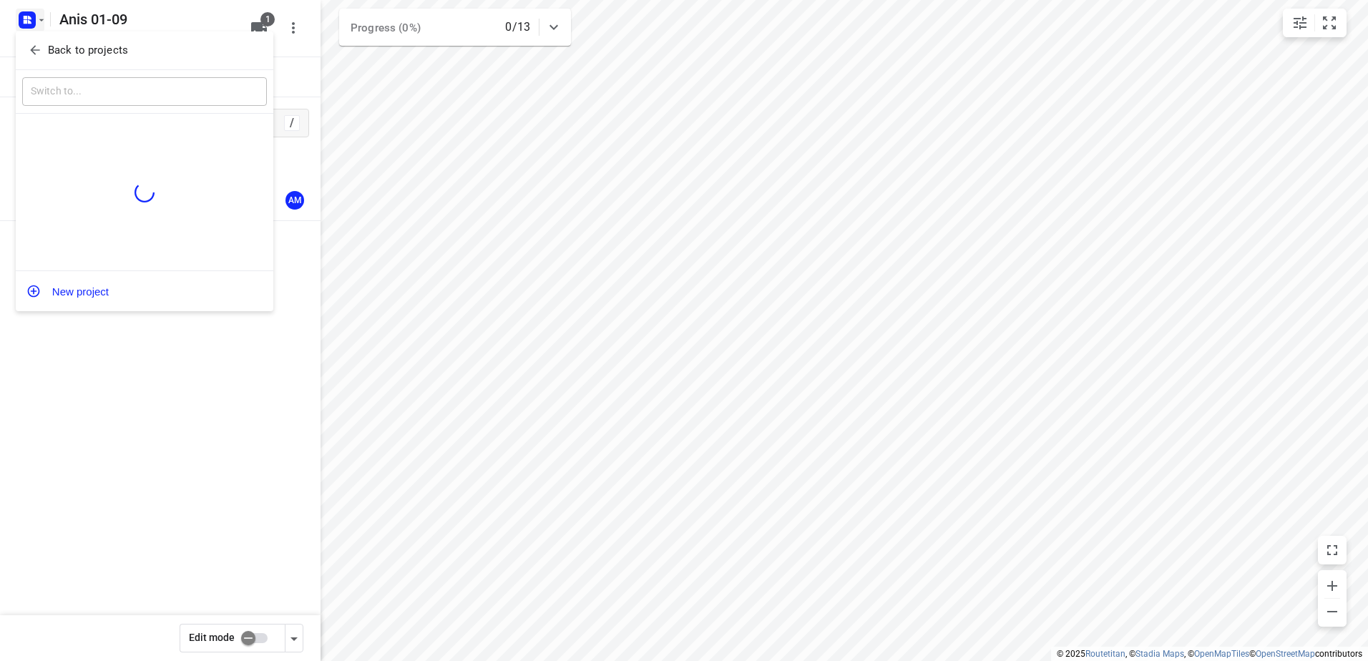
click at [104, 70] on div "​" at bounding box center [145, 92] width 258 height 44
click at [107, 55] on p "Back to projects" at bounding box center [88, 50] width 80 height 16
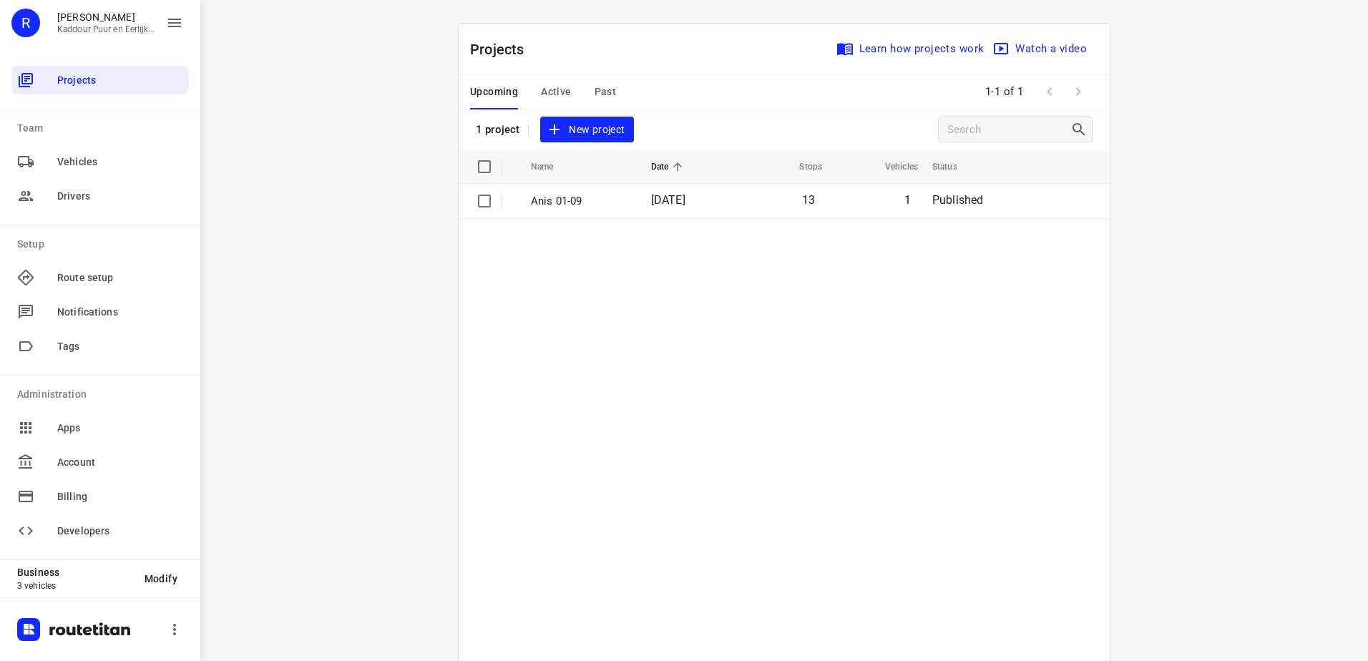
click at [543, 96] on span "Active" at bounding box center [556, 92] width 30 height 18
click at [595, 204] on p "[PERSON_NAME] 01-09" at bounding box center [589, 201] width 117 height 16
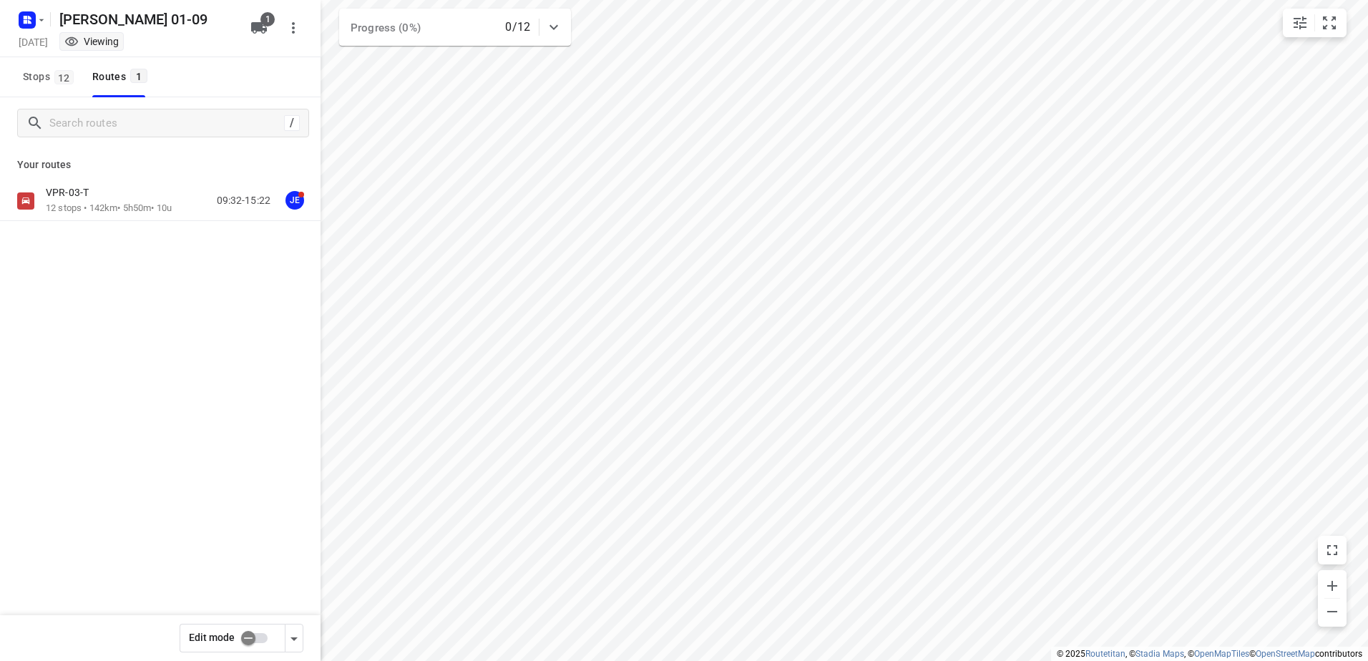
click at [112, 192] on div "VPR-03-T" at bounding box center [109, 194] width 126 height 16
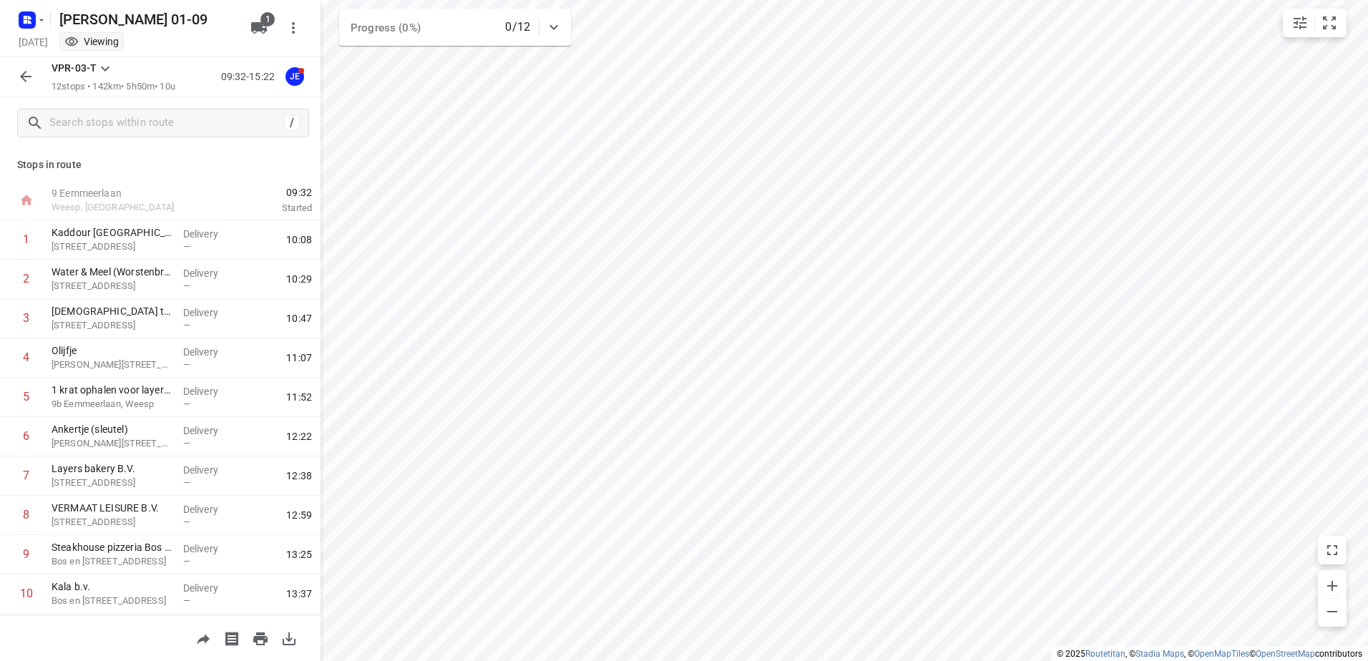
click at [22, 68] on icon "button" at bounding box center [25, 76] width 17 height 17
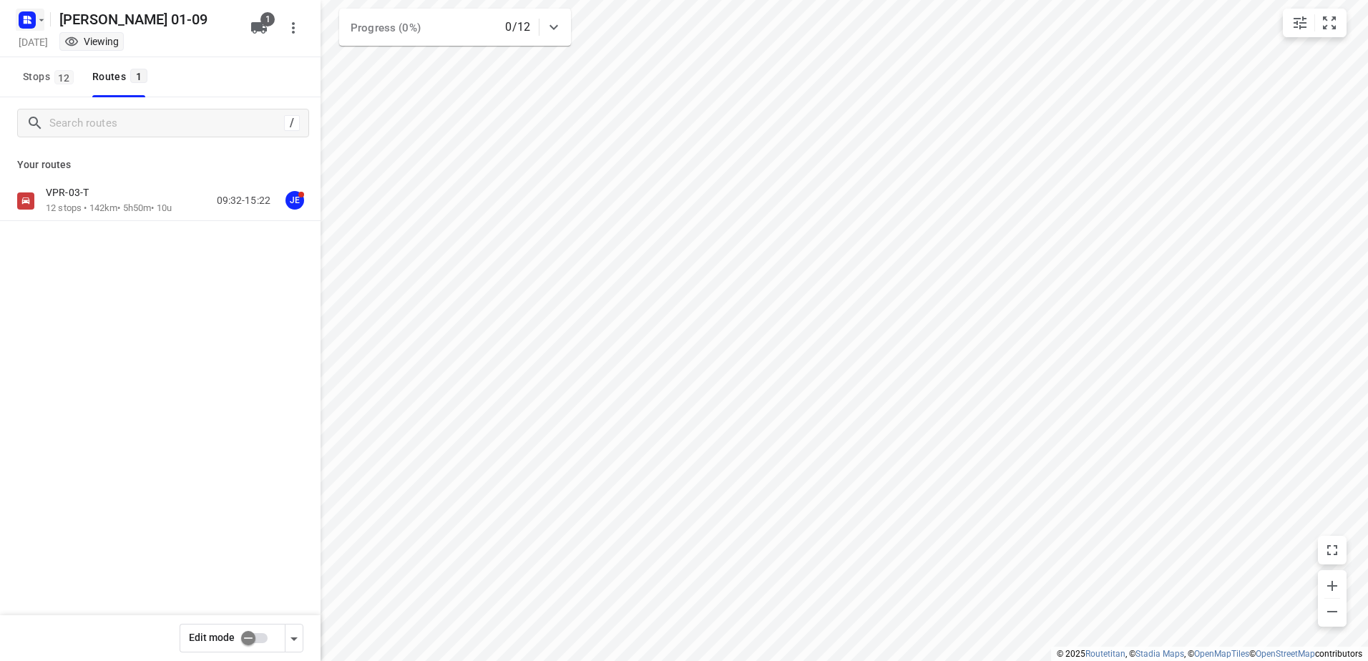
click at [33, 20] on rect "button" at bounding box center [27, 19] width 17 height 17
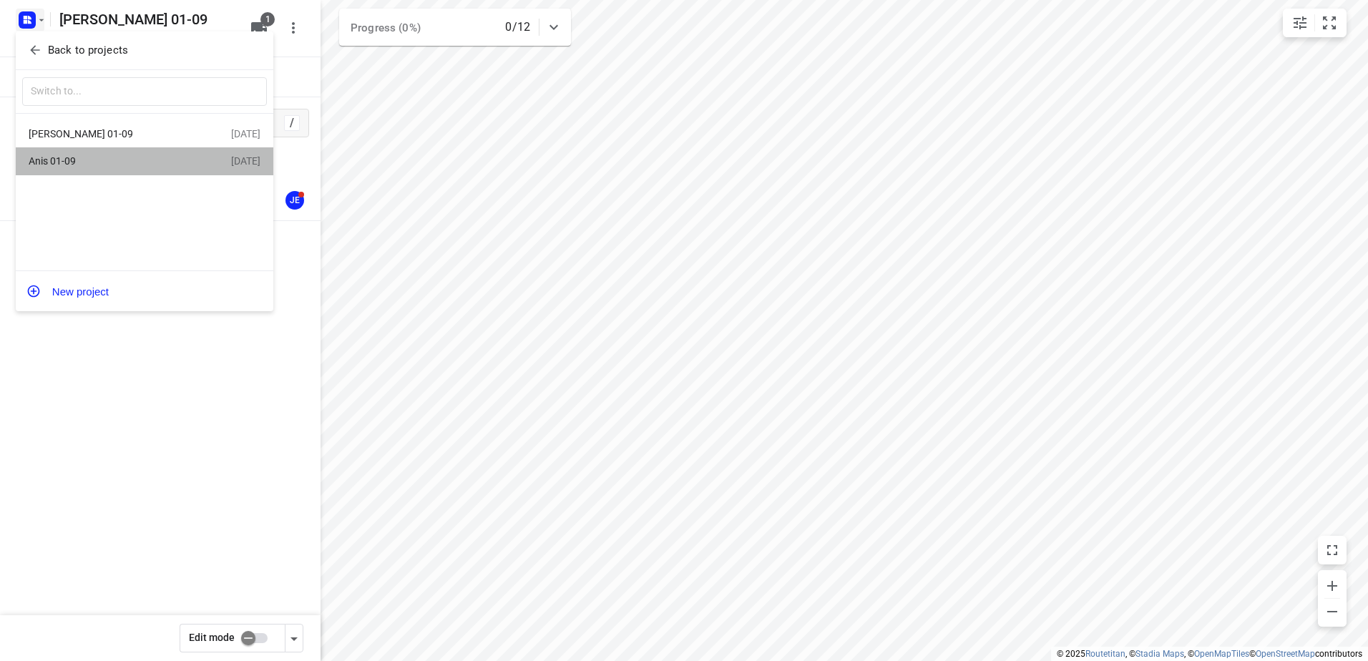
click at [102, 161] on div "Anis 01-09" at bounding box center [111, 160] width 165 height 11
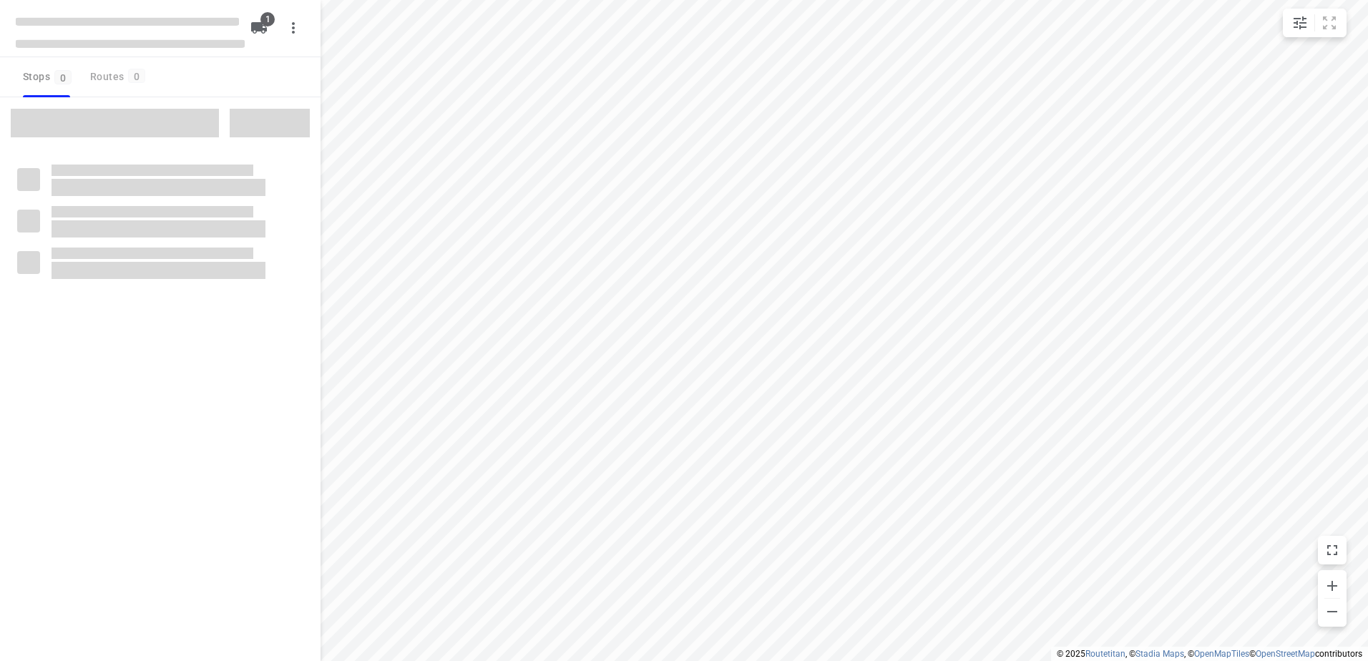
type input "distance"
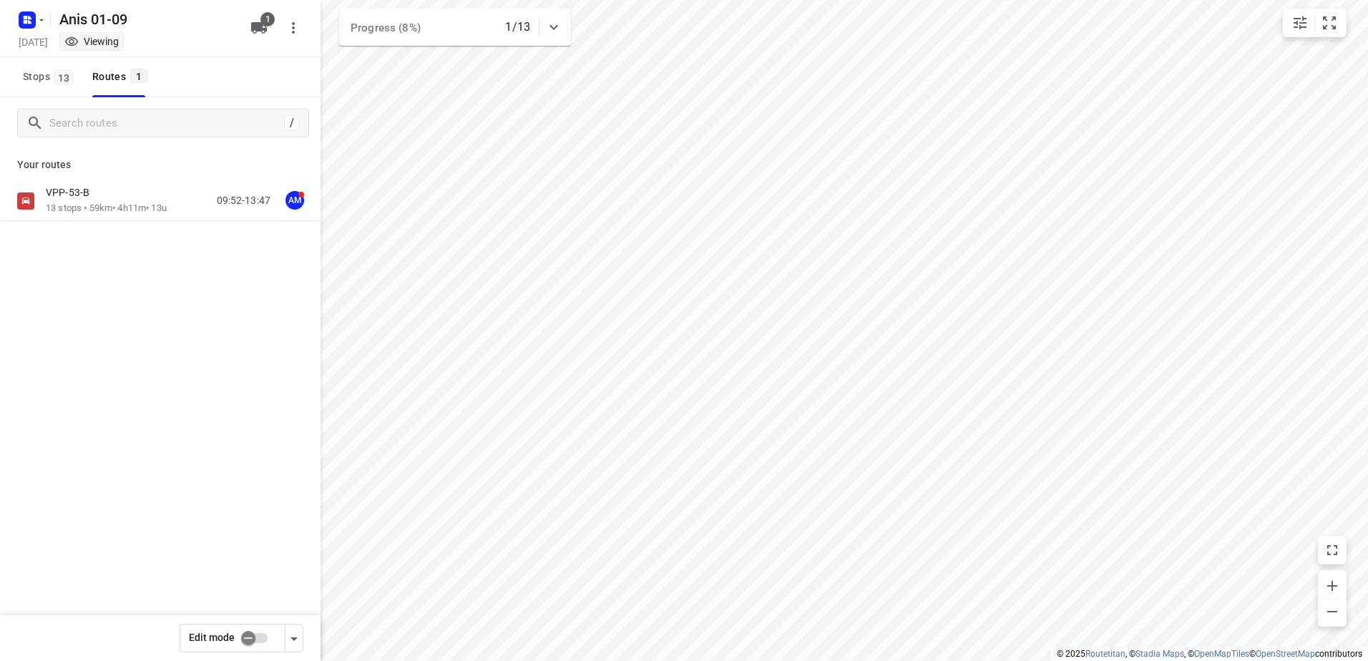
click at [150, 211] on p "13 stops • 59km • 4h11m • 13u" at bounding box center [106, 209] width 121 height 14
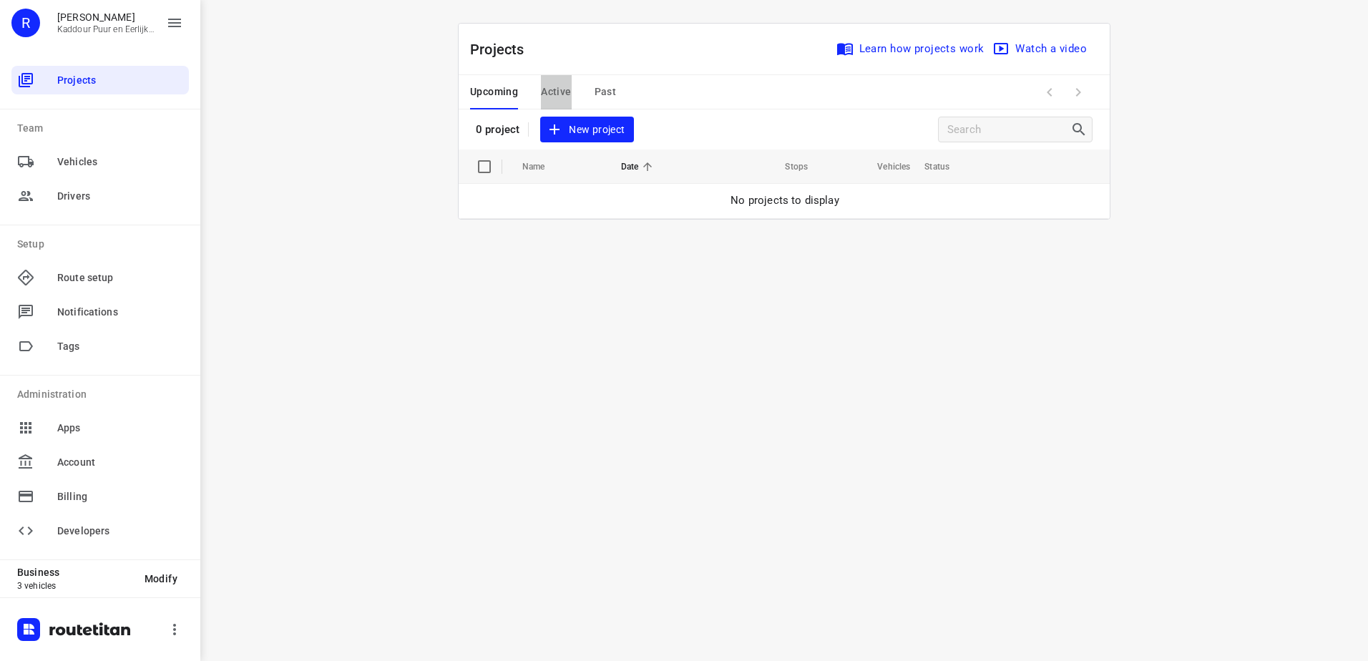
click at [560, 84] on span "Active" at bounding box center [556, 92] width 30 height 18
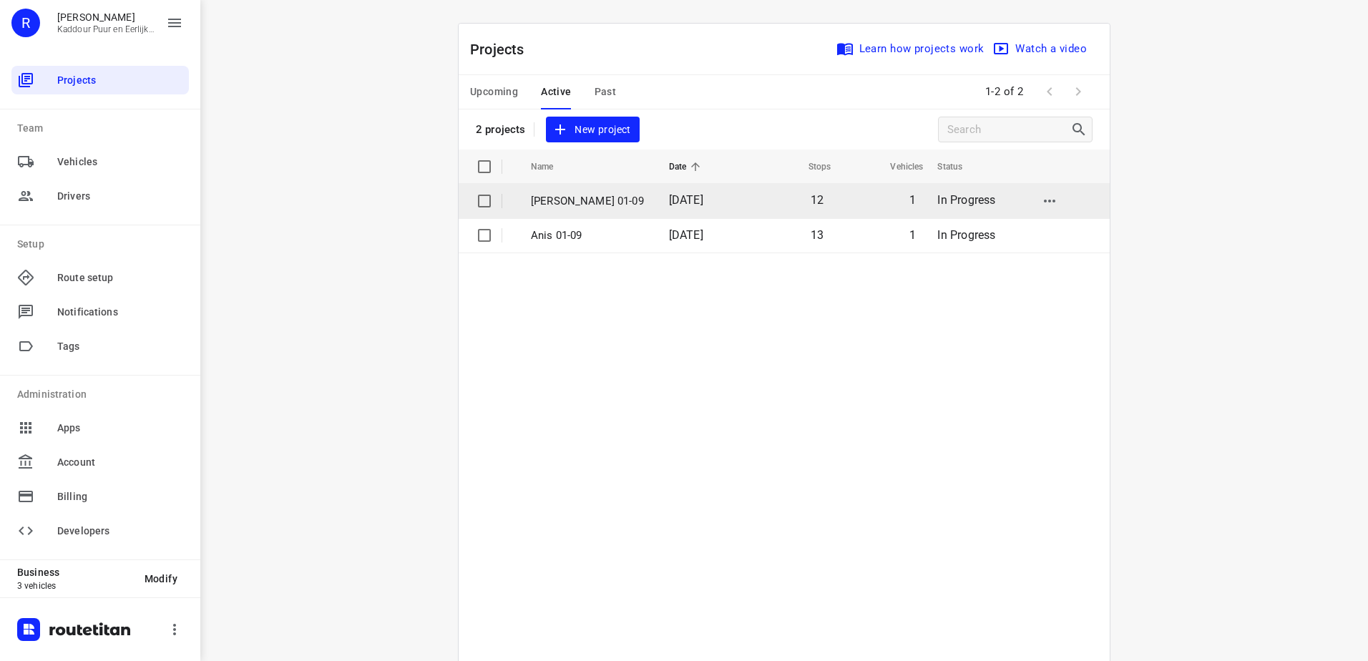
click at [590, 200] on p "[PERSON_NAME] 01-09" at bounding box center [589, 201] width 117 height 16
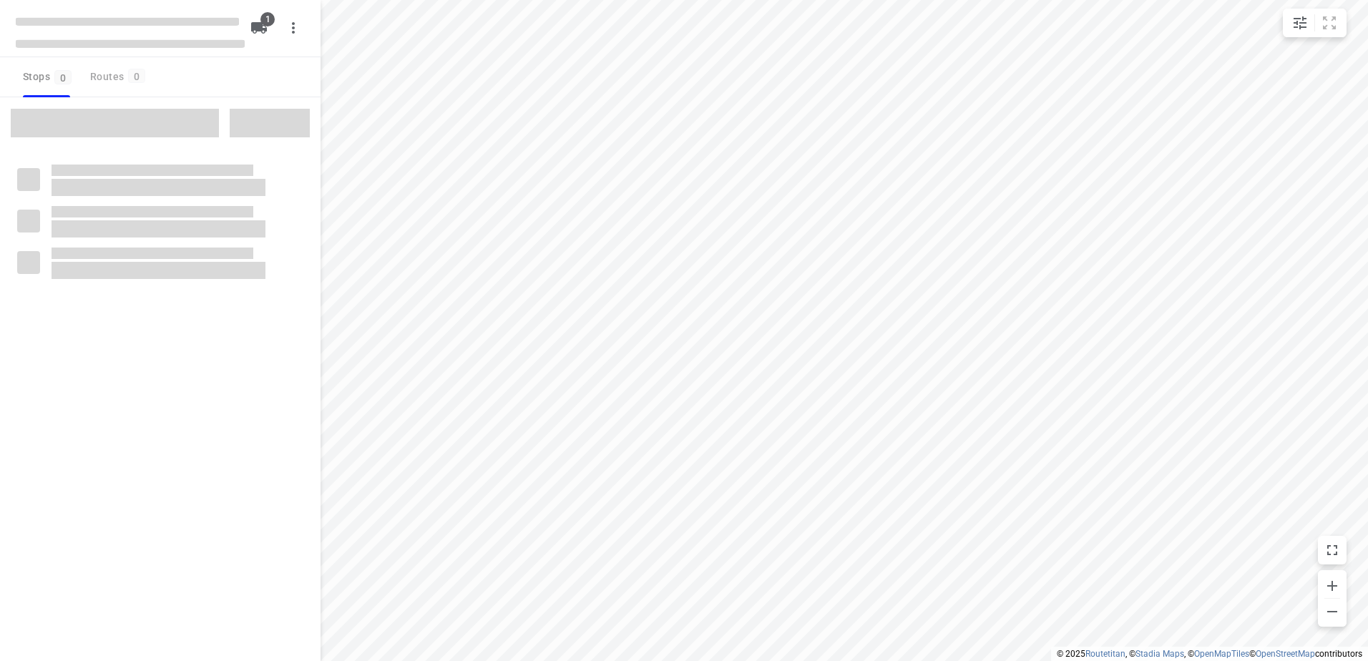
type input "distance"
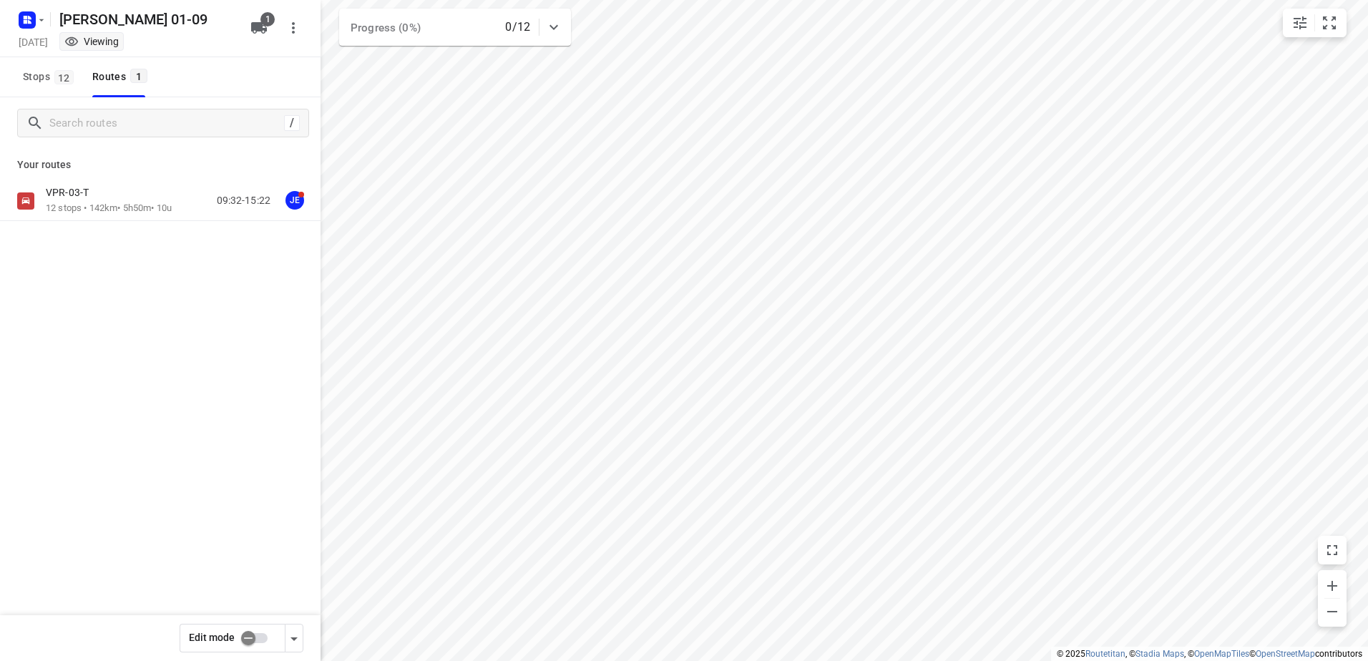
click at [110, 189] on div "VPR-03-T" at bounding box center [109, 194] width 126 height 16
